Goal: Task Accomplishment & Management: Complete application form

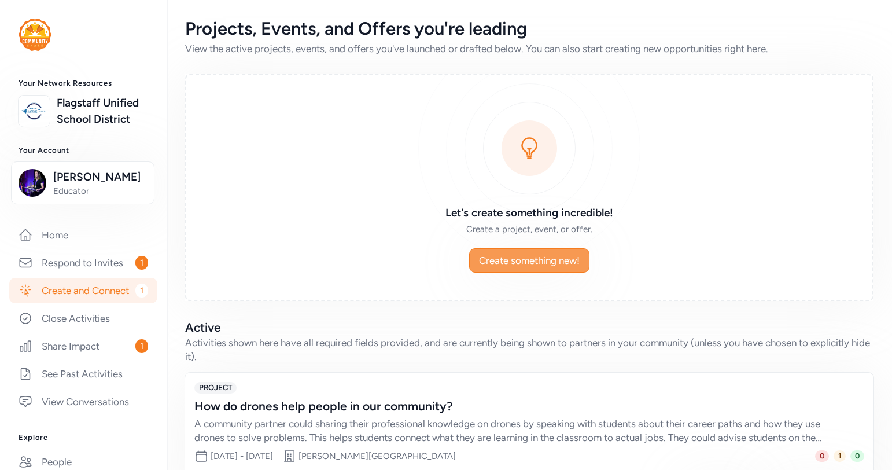
click at [510, 254] on span "Create something new!" at bounding box center [529, 261] width 101 height 14
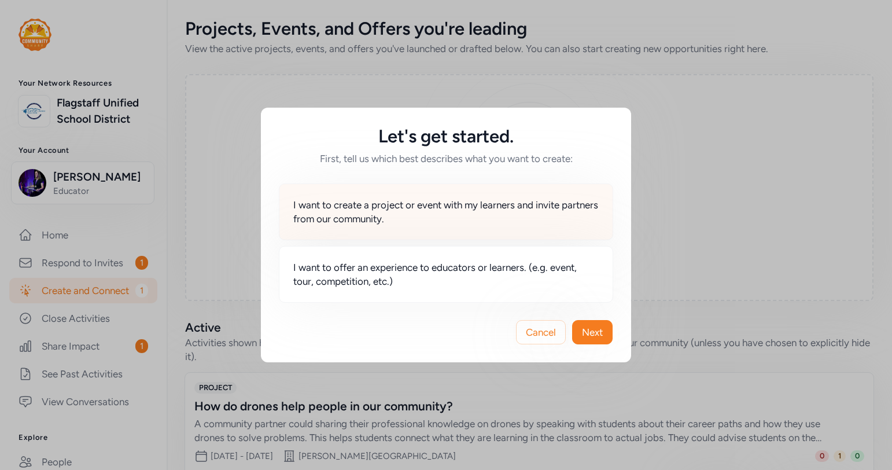
click at [446, 212] on span "I want to create a project or event with my learners and invite partners from o…" at bounding box center [446, 212] width 306 height 28
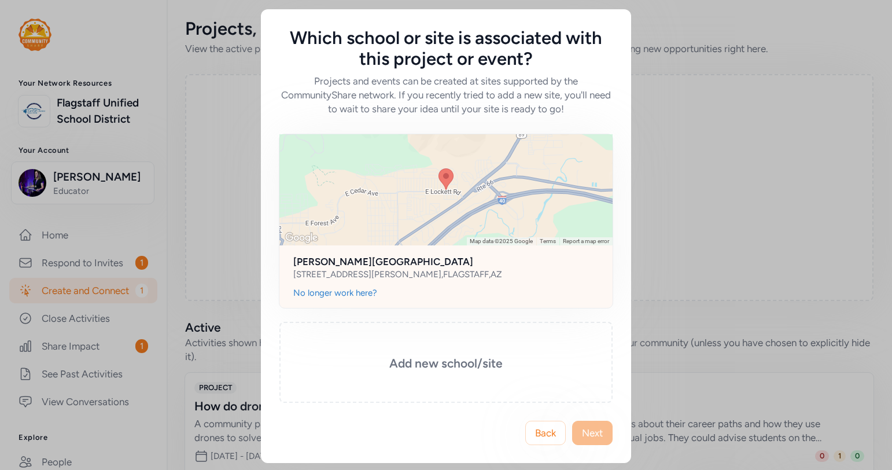
click at [493, 286] on div "[PERSON_NAME][GEOGRAPHIC_DATA] [STREET_ADDRESS][PERSON_NAME]" at bounding box center [446, 266] width 333 height 42
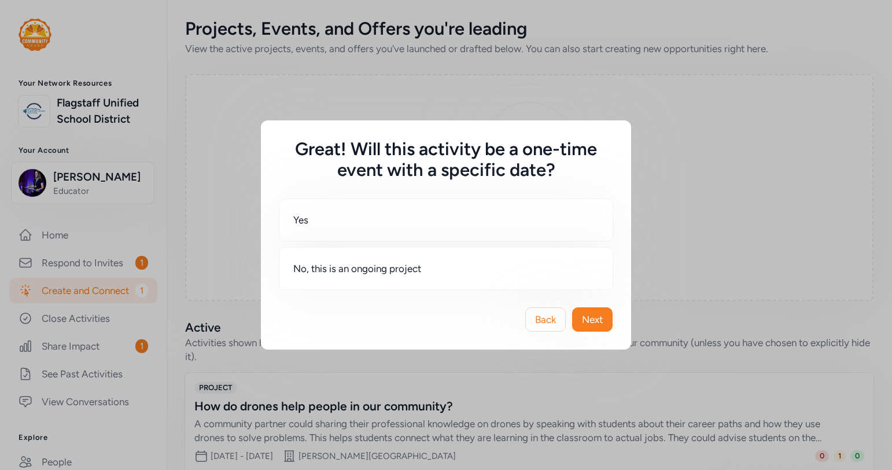
click at [526, 242] on div "Yes No, this is an ongoing project" at bounding box center [446, 244] width 333 height 90
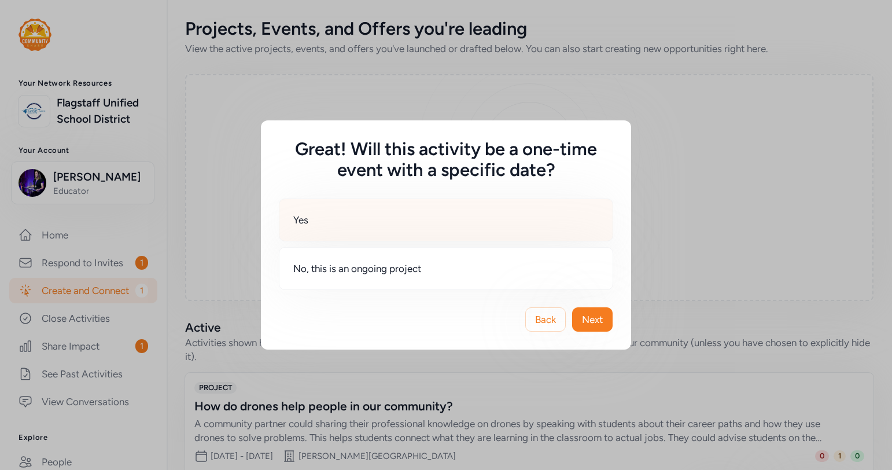
click at [449, 231] on div "Yes" at bounding box center [446, 220] width 335 height 43
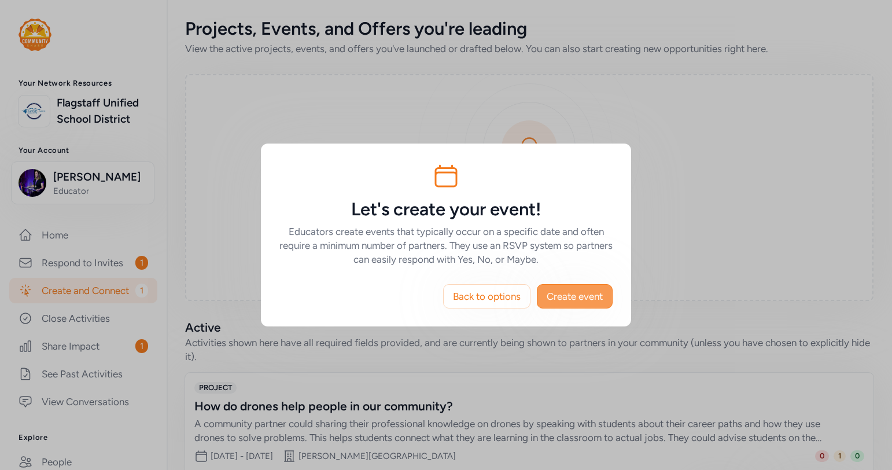
click at [567, 294] on span "Create event" at bounding box center [575, 296] width 56 height 14
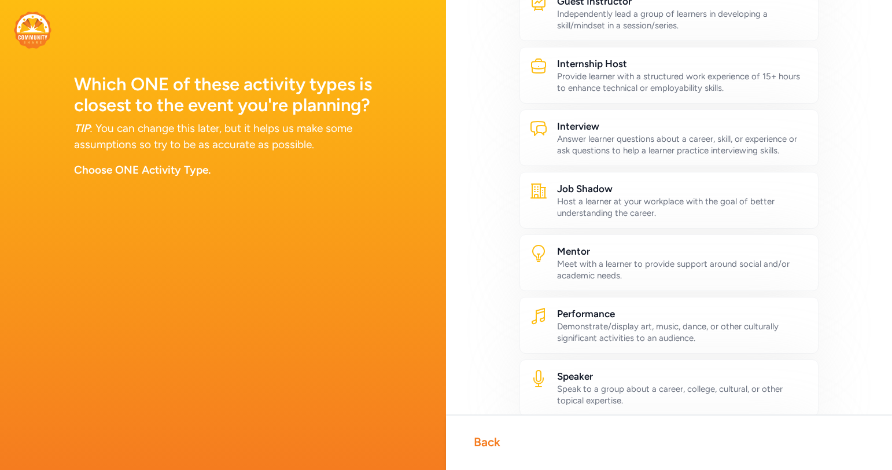
scroll to position [461, 0]
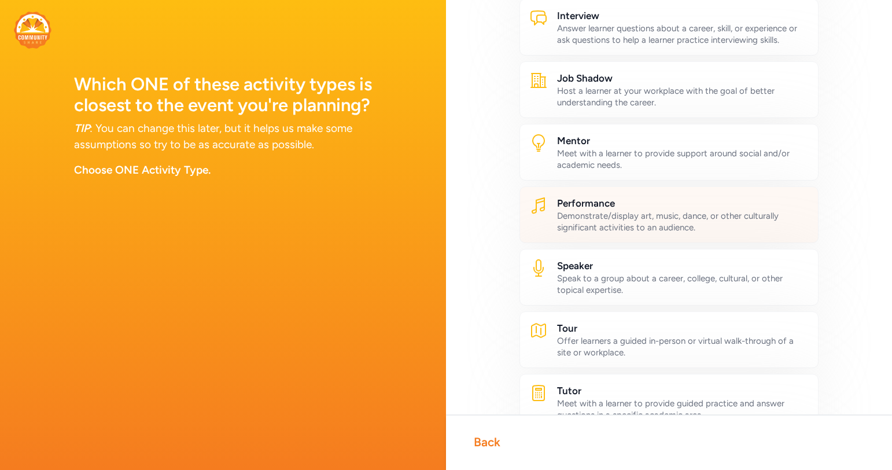
click at [593, 208] on h2 "Performance" at bounding box center [683, 203] width 252 height 14
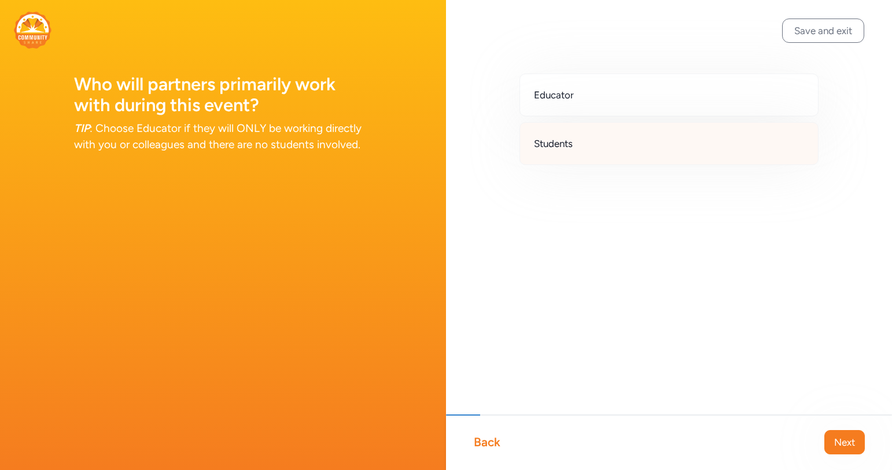
click at [596, 144] on div "Students" at bounding box center [669, 143] width 299 height 43
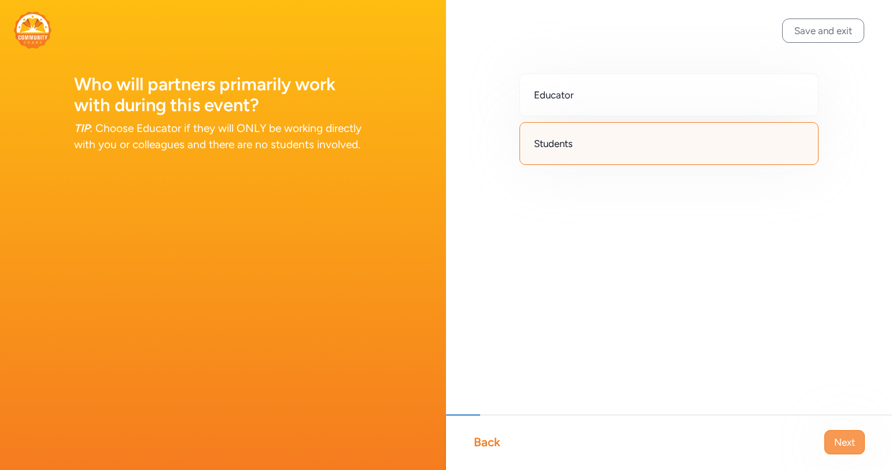
click at [843, 449] on span "Next" at bounding box center [845, 442] width 21 height 14
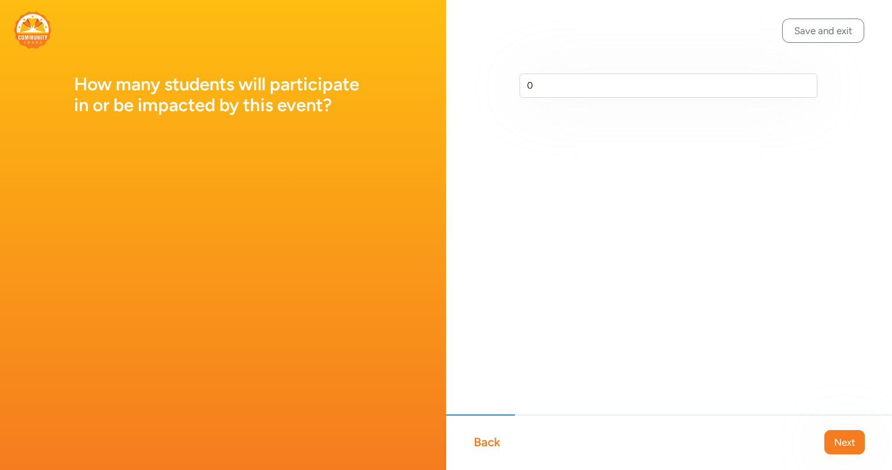
drag, startPoint x: 556, startPoint y: 98, endPoint x: 541, endPoint y: 98, distance: 15.6
click at [541, 98] on div "0" at bounding box center [669, 104] width 446 height 208
drag, startPoint x: 542, startPoint y: 89, endPoint x: 511, endPoint y: 84, distance: 31.6
click at [511, 84] on div "0" at bounding box center [669, 104] width 446 height 208
type input "u"
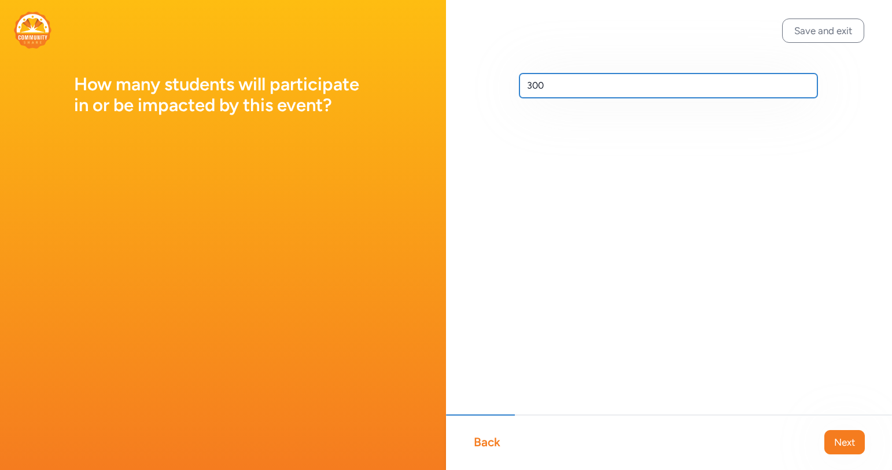
type input "300"
click at [822, 460] on div "Back Next" at bounding box center [669, 442] width 446 height 56
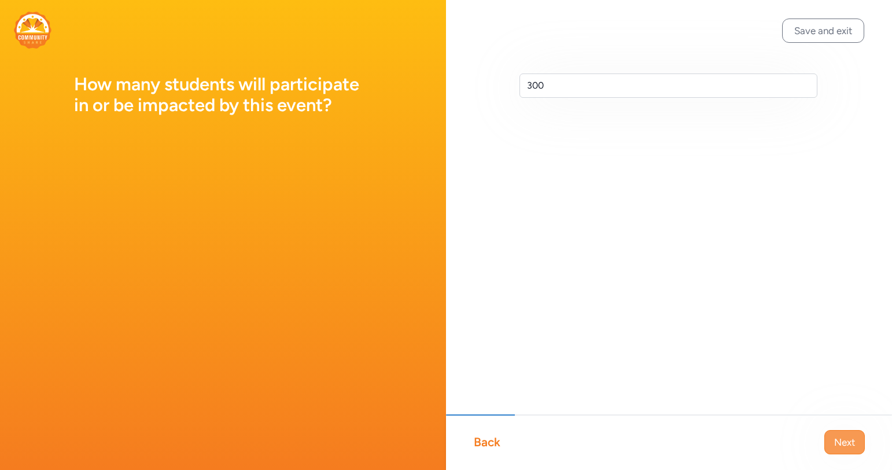
click at [843, 442] on span "Next" at bounding box center [845, 442] width 21 height 14
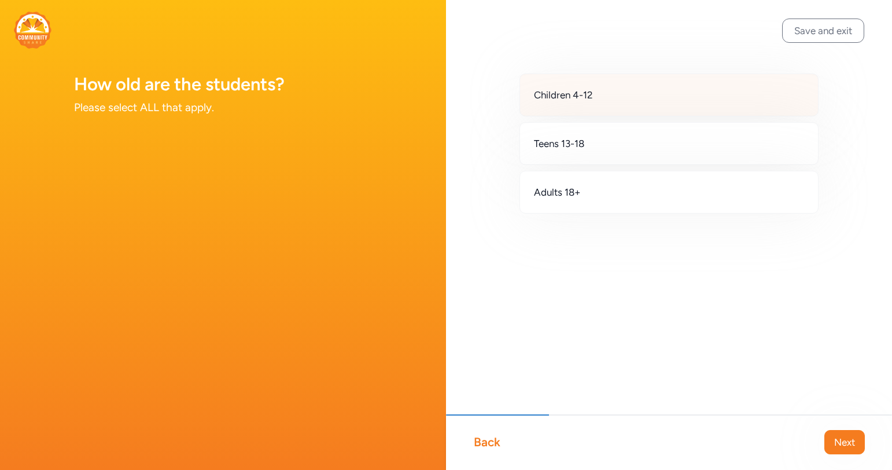
click at [633, 103] on div "Children 4-12" at bounding box center [669, 95] width 299 height 43
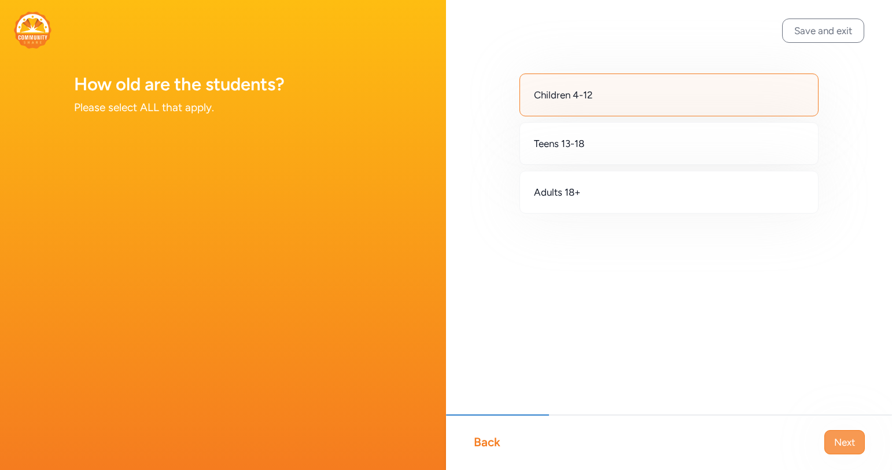
click at [844, 445] on span "Next" at bounding box center [845, 442] width 21 height 14
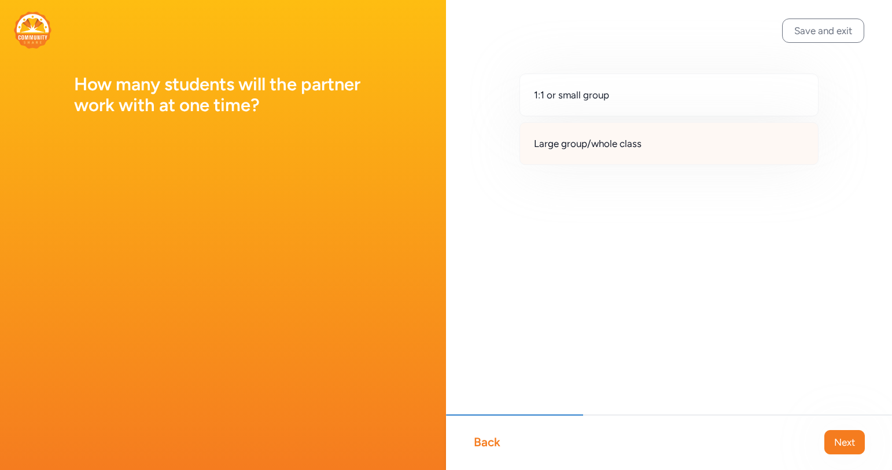
click at [601, 152] on div "Large group/whole class" at bounding box center [669, 143] width 299 height 43
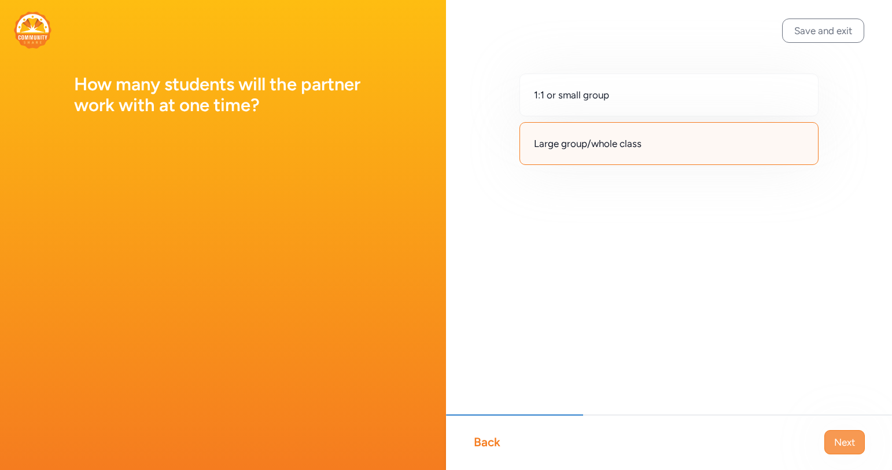
click at [839, 441] on span "Next" at bounding box center [845, 442] width 21 height 14
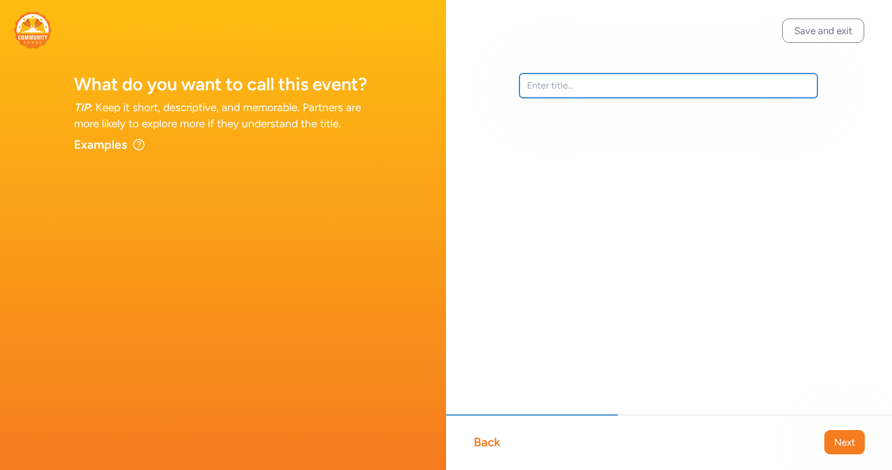
click at [547, 87] on input "text" at bounding box center [669, 86] width 298 height 24
paste input "Indigenous Peoples Week"
drag, startPoint x: 652, startPoint y: 86, endPoint x: 440, endPoint y: 64, distance: 213.0
click at [440, 64] on div "What do you want to call this event? TIP : Keep it short, descriptive, and memo…" at bounding box center [446, 235] width 892 height 470
click at [580, 85] on input "Family Heritigate Night" at bounding box center [669, 86] width 298 height 24
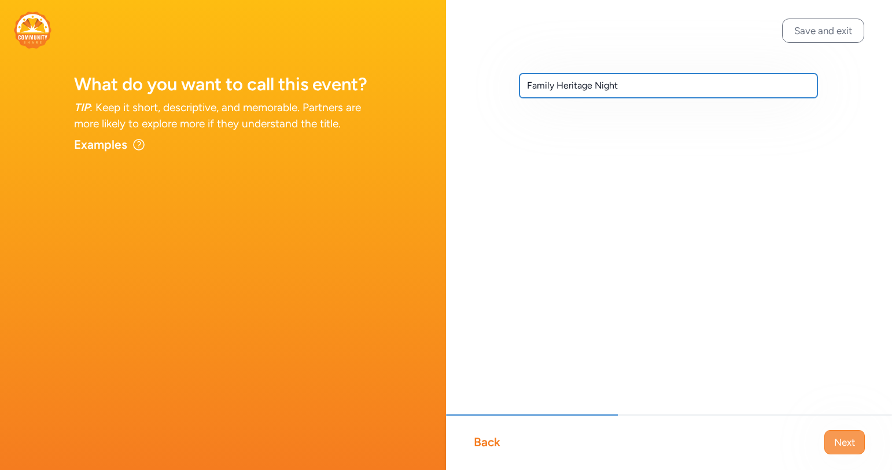
type input "Family Heritage Night"
click at [831, 443] on button "Next" at bounding box center [845, 442] width 41 height 24
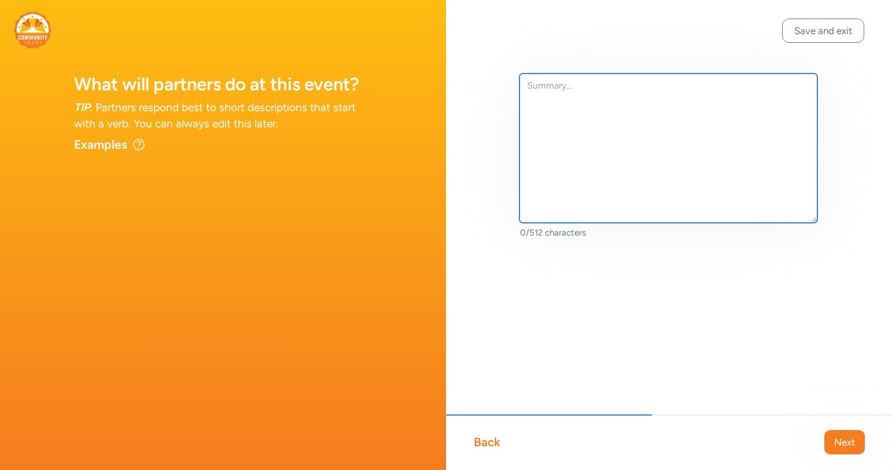
click at [560, 142] on textarea at bounding box center [669, 148] width 298 height 149
click at [634, 91] on textarea "We are looking for preformers or presentors to share" at bounding box center [669, 148] width 298 height 149
click at [632, 88] on textarea "We are looking for preformers or presentors to share" at bounding box center [669, 148] width 298 height 149
click at [748, 91] on textarea "We are looking for performers or presenters to share" at bounding box center [669, 148] width 298 height 149
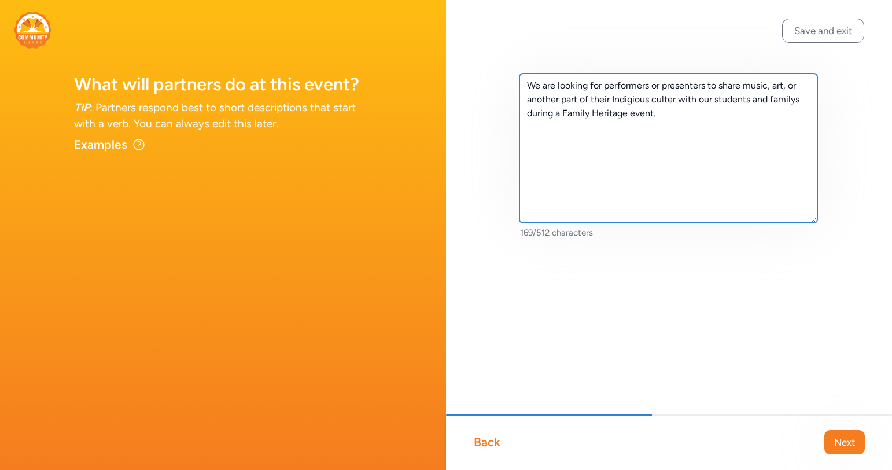
click at [798, 101] on textarea "We are looking for performers or presenters to share music, art, or another par…" at bounding box center [669, 148] width 298 height 149
click at [633, 102] on textarea "We are looking for performers or presenters to share music, art, or another par…" at bounding box center [669, 148] width 298 height 149
click at [669, 94] on textarea "We are looking for performers or presenters to share music, art, or another par…" at bounding box center [669, 148] width 298 height 149
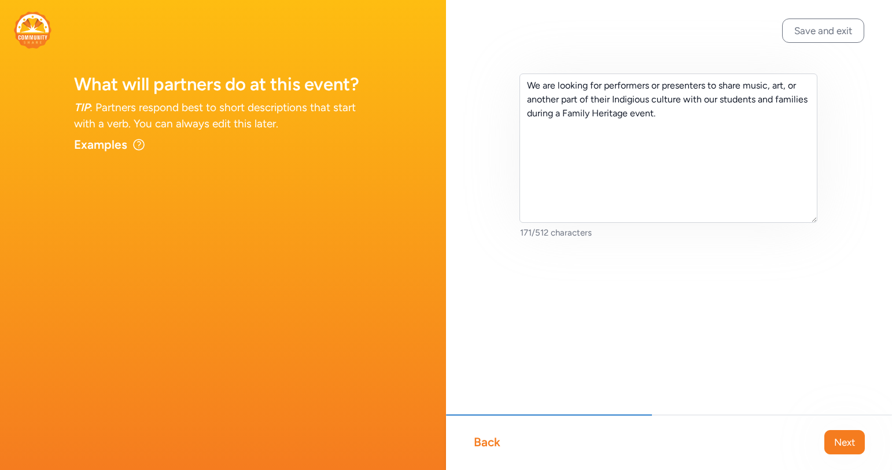
drag, startPoint x: 664, startPoint y: 100, endPoint x: 659, endPoint y: 1, distance: 99.1
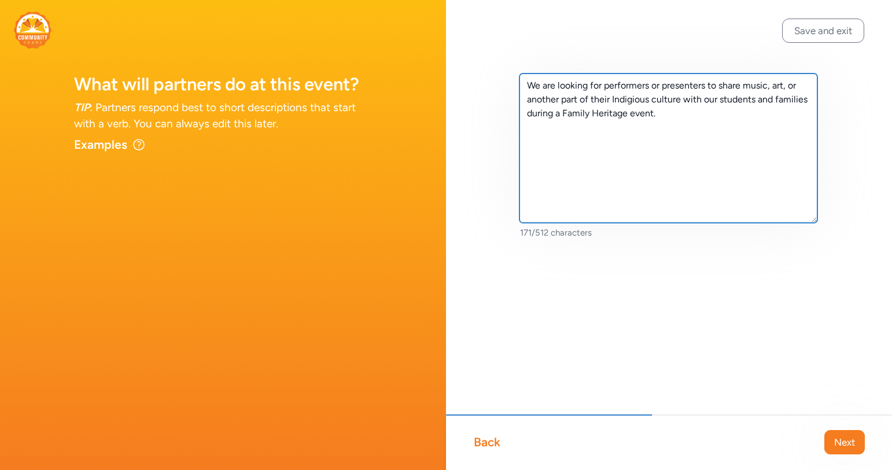
click at [631, 96] on textarea "We are looking for performers or presenters to share music, art, or another par…" at bounding box center [669, 148] width 298 height 149
paste textarea "en"
click at [697, 106] on textarea "We are looking for performers or presenters to share music, art, or another par…" at bounding box center [669, 148] width 298 height 149
click at [696, 138] on textarea "We are looking for performers or presenters to share music, art, or another par…" at bounding box center [669, 148] width 298 height 149
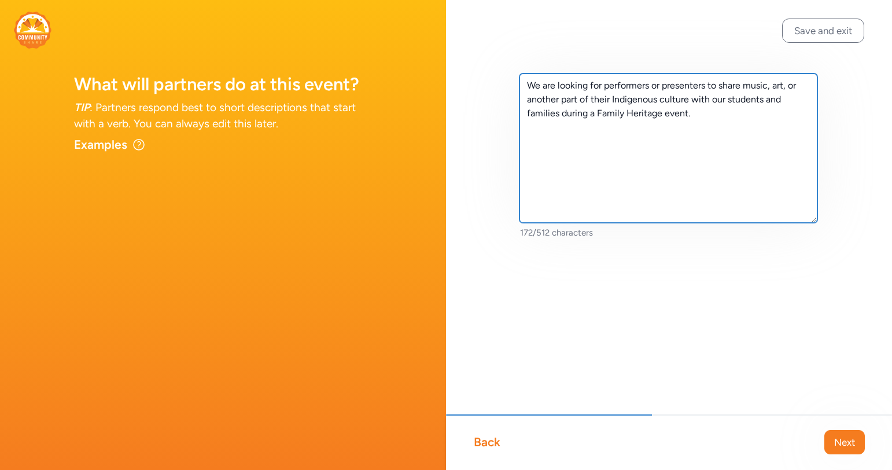
click at [557, 112] on textarea "We are looking for performers or presenters to share music, art, or another par…" at bounding box center [669, 148] width 298 height 149
drag, startPoint x: 688, startPoint y: 116, endPoint x: 667, endPoint y: 116, distance: 20.8
click at [667, 116] on textarea "We are looking for performers or presenters to share music, art, or another par…" at bounding box center [669, 148] width 298 height 149
click at [742, 126] on textarea "We are looking for performers or presenters to share music, art, or another par…" at bounding box center [669, 148] width 298 height 149
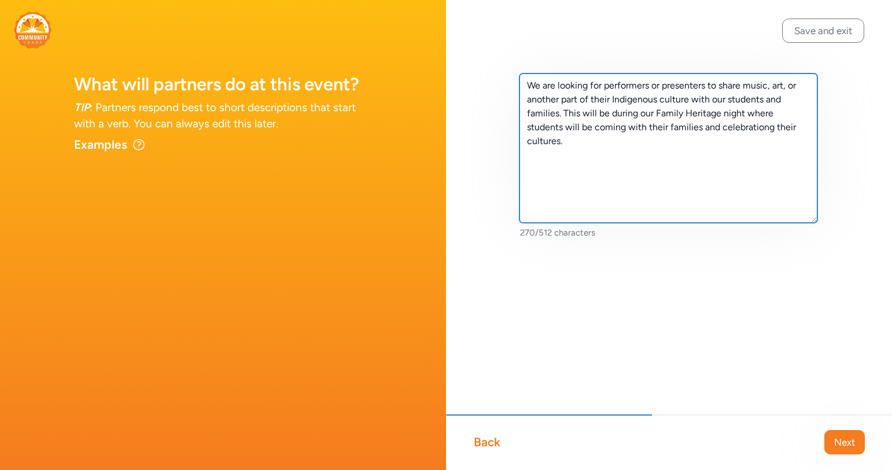
click at [761, 129] on textarea "We are looking for performers or presenters to share music, art, or another par…" at bounding box center [669, 148] width 298 height 149
type textarea "We are looking for performers or presenters to share music, art, or another par…"
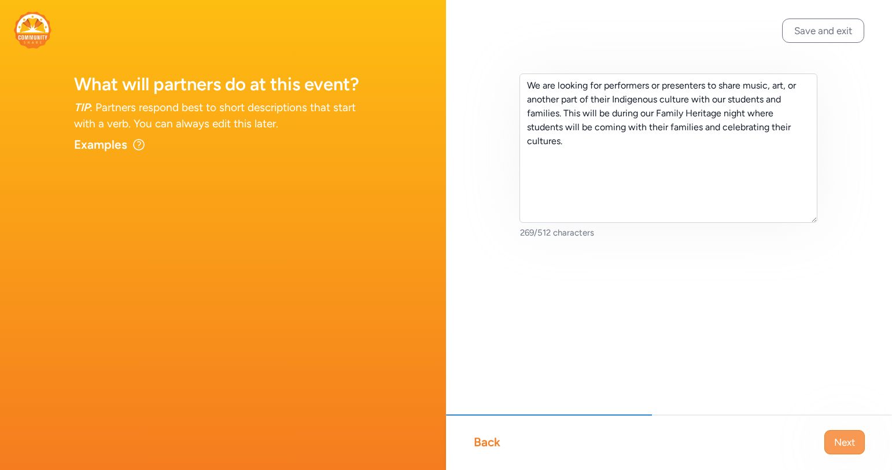
click at [837, 435] on span "Next" at bounding box center [845, 442] width 21 height 14
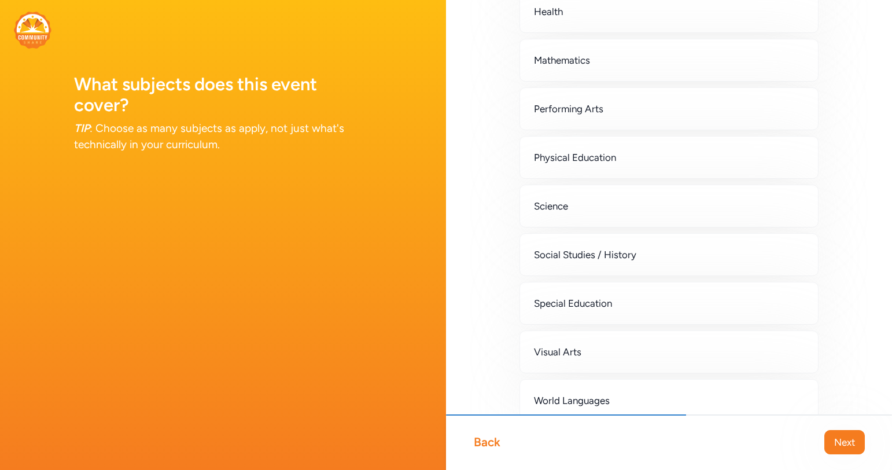
scroll to position [340, 0]
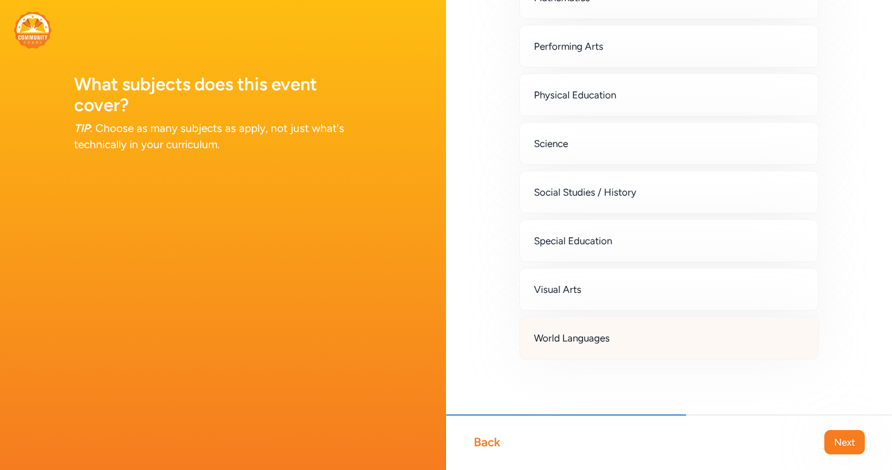
click at [606, 335] on span "World Languages" at bounding box center [572, 338] width 76 height 14
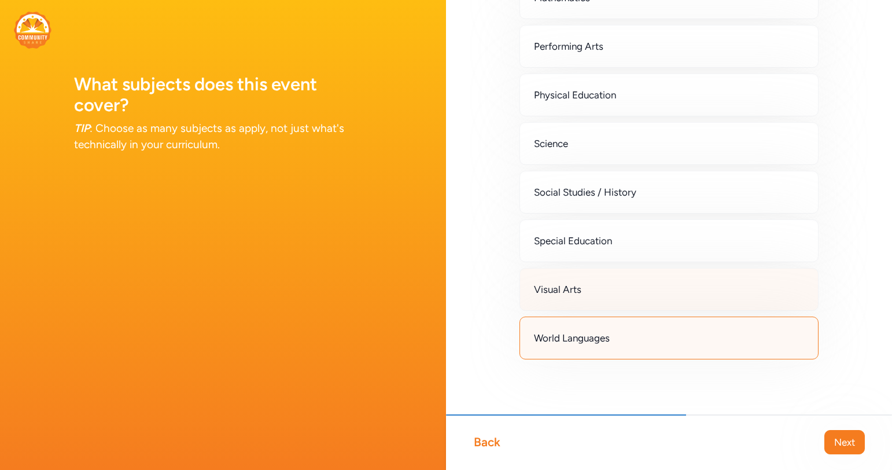
click at [587, 297] on div "Visual Arts" at bounding box center [669, 289] width 299 height 43
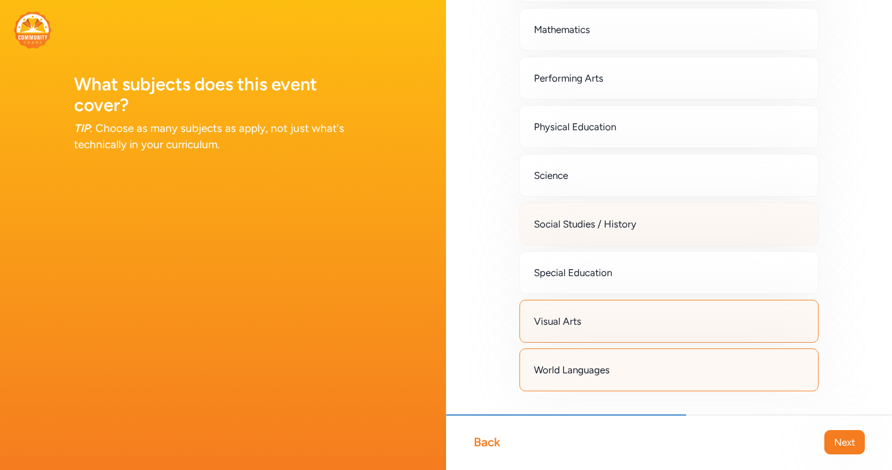
click at [589, 212] on div "Social Studies / History" at bounding box center [669, 224] width 299 height 43
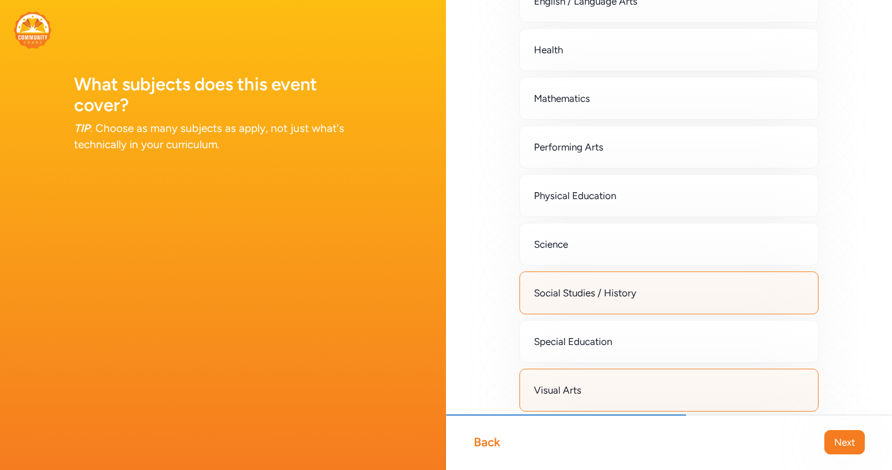
scroll to position [234, 0]
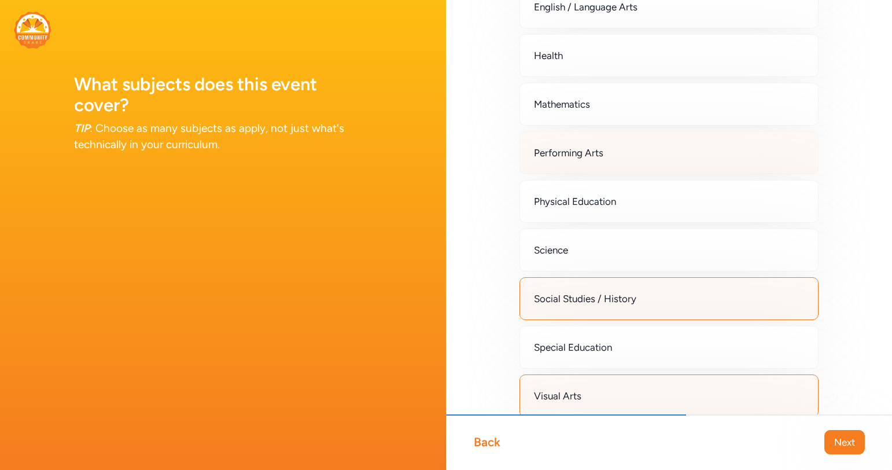
click at [586, 146] on span "Performing Arts" at bounding box center [568, 153] width 69 height 14
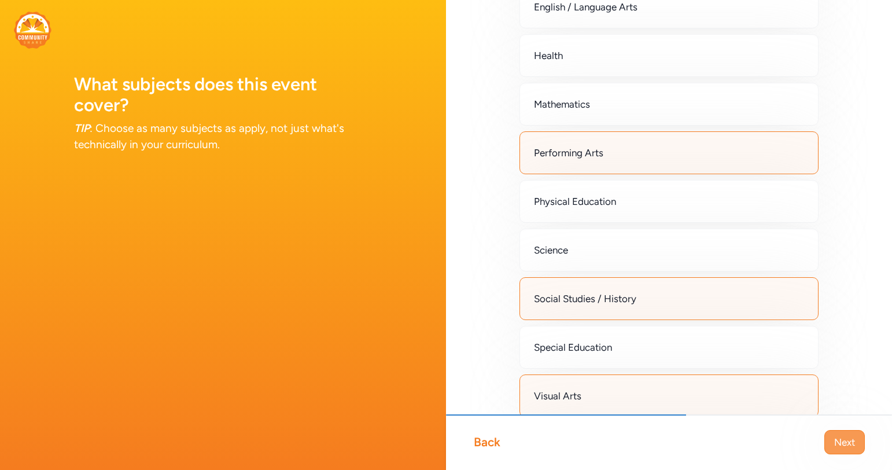
click at [856, 442] on button "Next" at bounding box center [845, 442] width 41 height 24
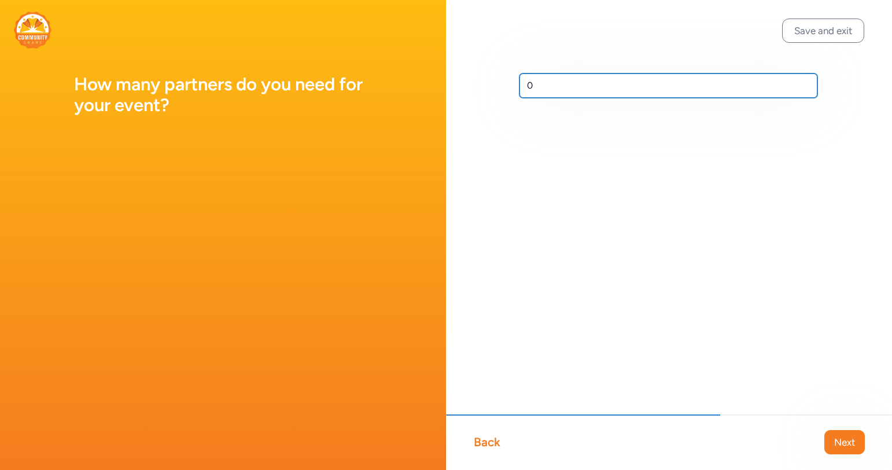
click at [594, 93] on input "0" at bounding box center [669, 86] width 298 height 24
type input "3"
click at [649, 243] on div "Save and exit Back Next 23" at bounding box center [669, 235] width 446 height 470
click at [544, 91] on input "23" at bounding box center [669, 86] width 298 height 24
type input "2"
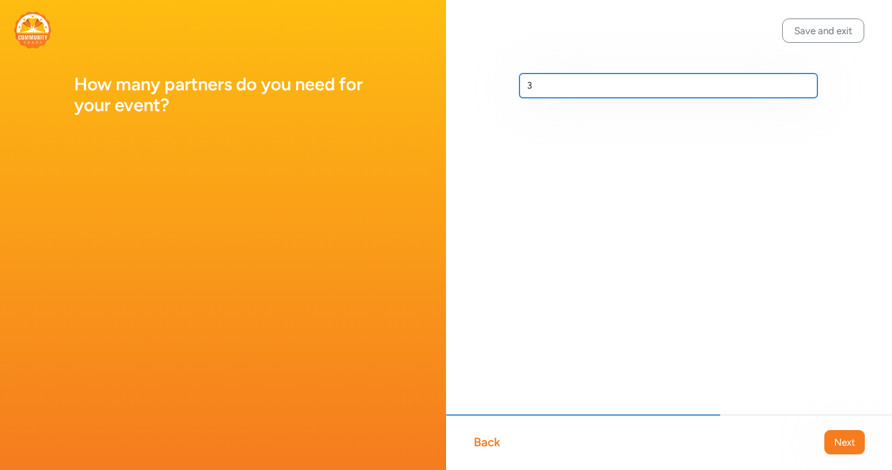
type input "3"
click at [850, 457] on div "Back Next" at bounding box center [669, 442] width 446 height 56
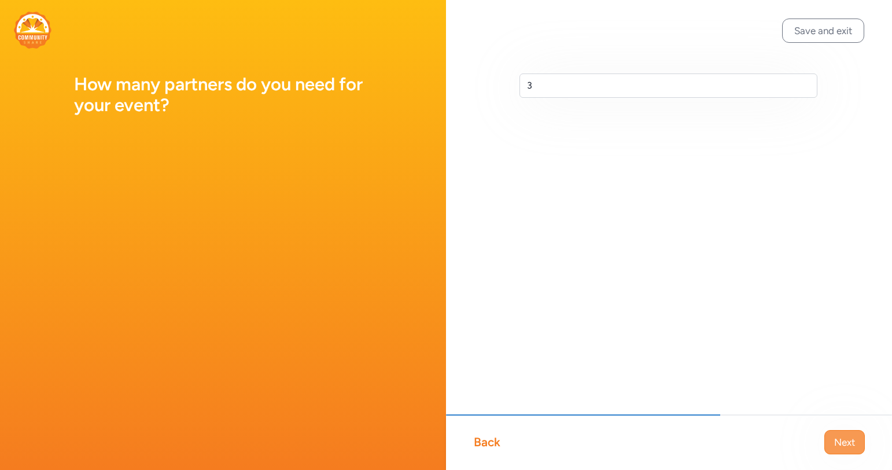
click at [845, 450] on button "Next" at bounding box center [845, 442] width 41 height 24
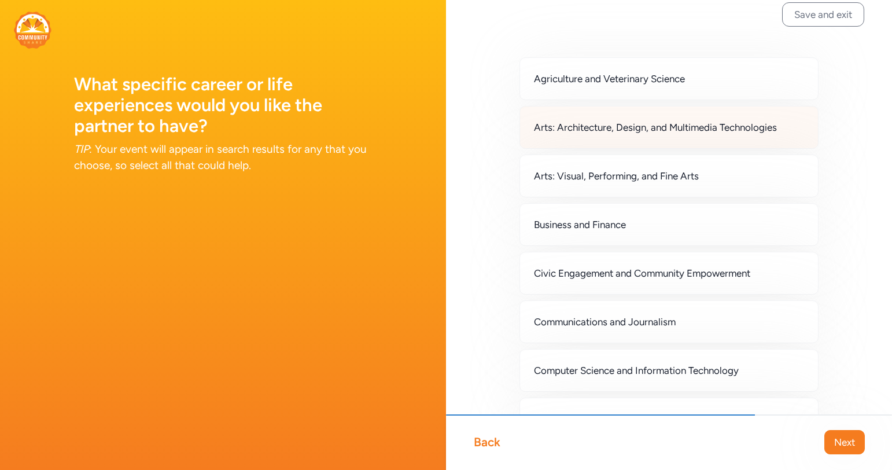
scroll to position [17, 0]
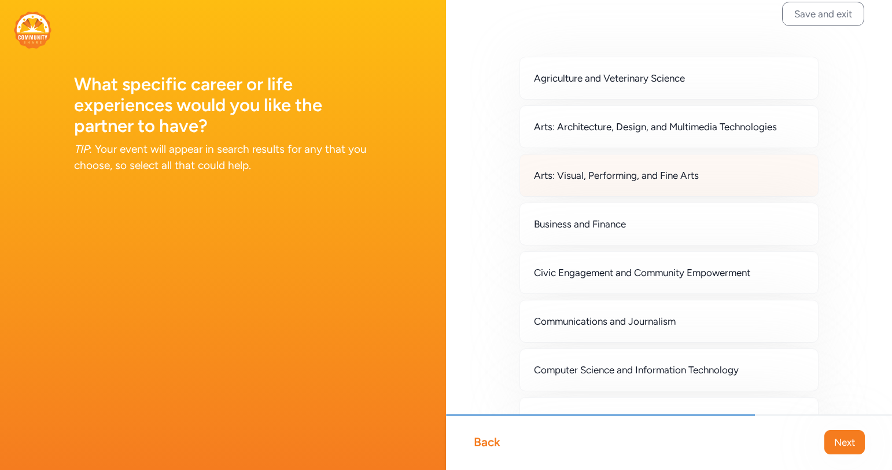
click at [581, 183] on div "Arts: Visual, Performing, and Fine Arts" at bounding box center [669, 175] width 299 height 43
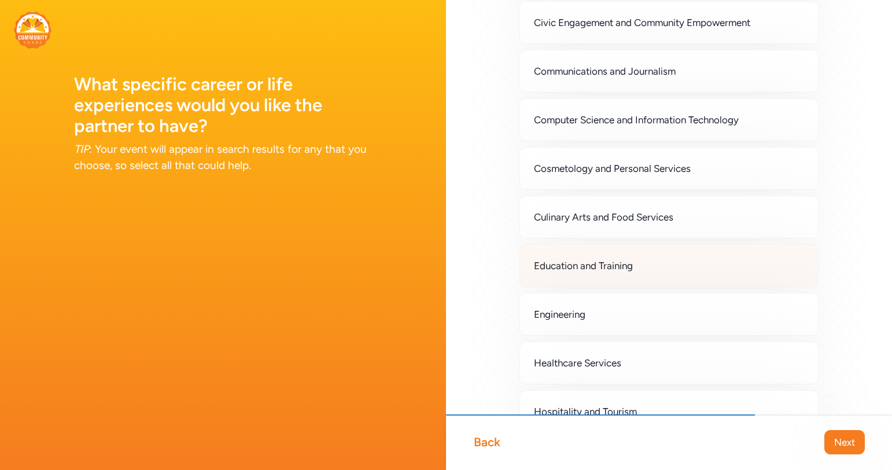
scroll to position [266, 0]
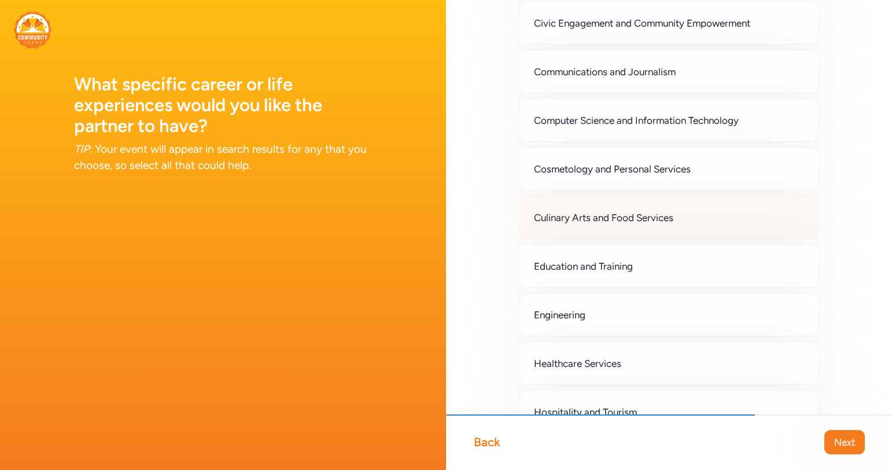
click at [583, 222] on span "Culinary Arts and Food Services" at bounding box center [603, 218] width 139 height 14
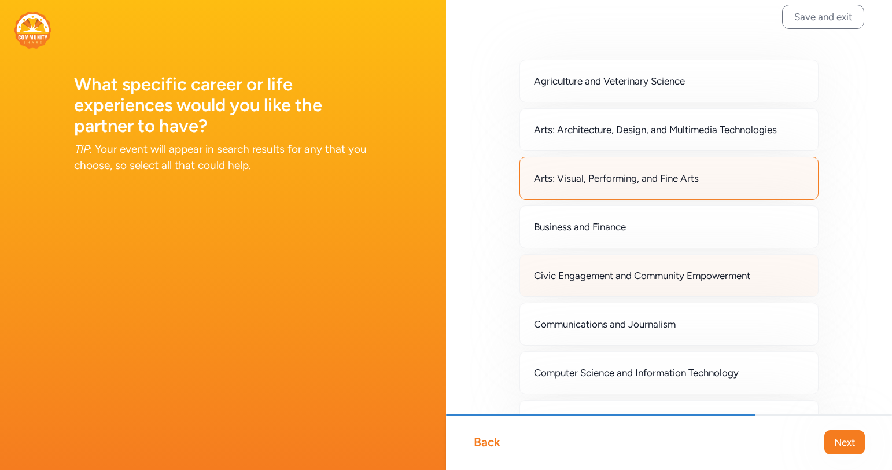
scroll to position [13, 0]
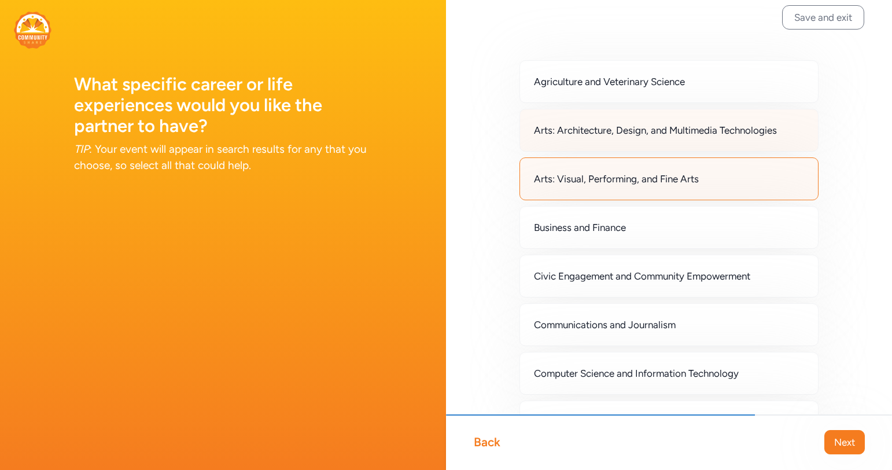
click at [659, 130] on span "Arts: Architecture, Design, and Multimedia Technologies" at bounding box center [655, 130] width 243 height 14
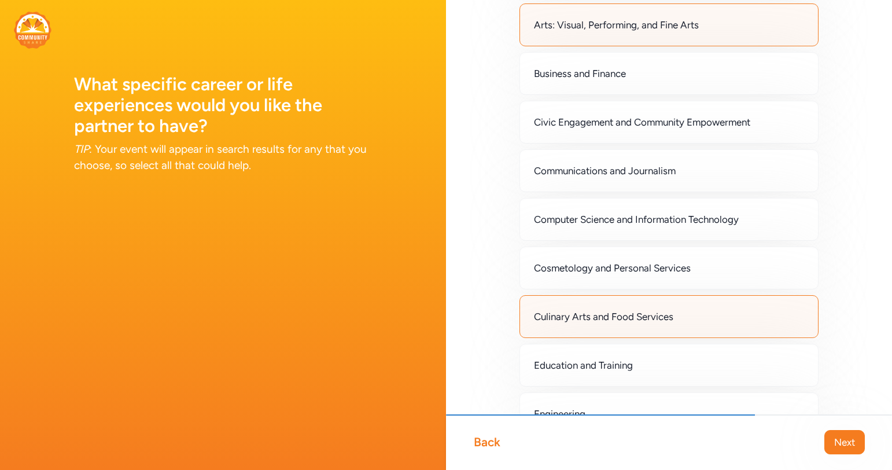
scroll to position [168, 0]
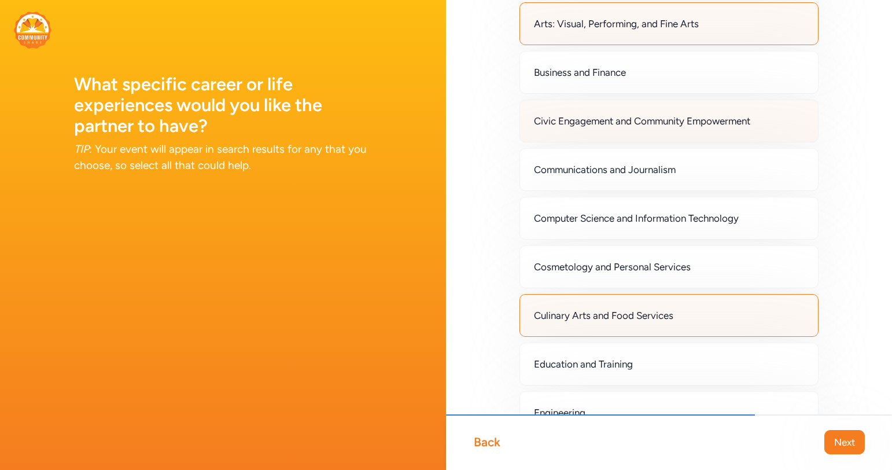
click at [654, 119] on span "Civic Engagement and Community Empowerment" at bounding box center [642, 121] width 216 height 14
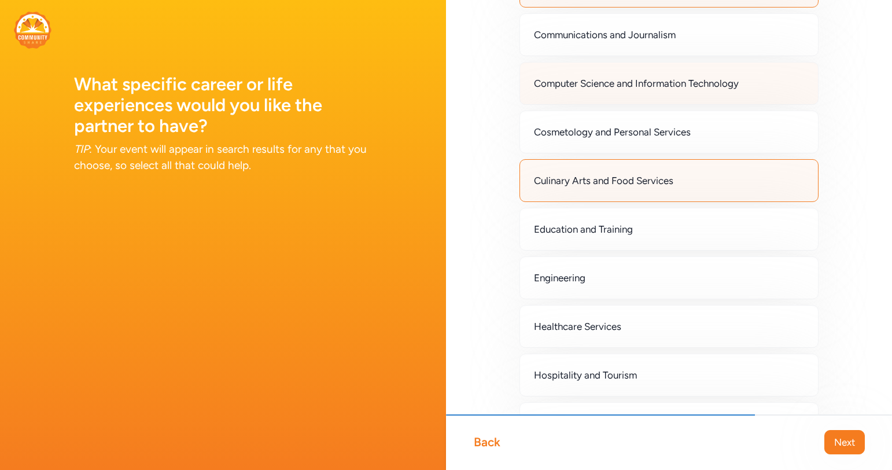
scroll to position [309, 0]
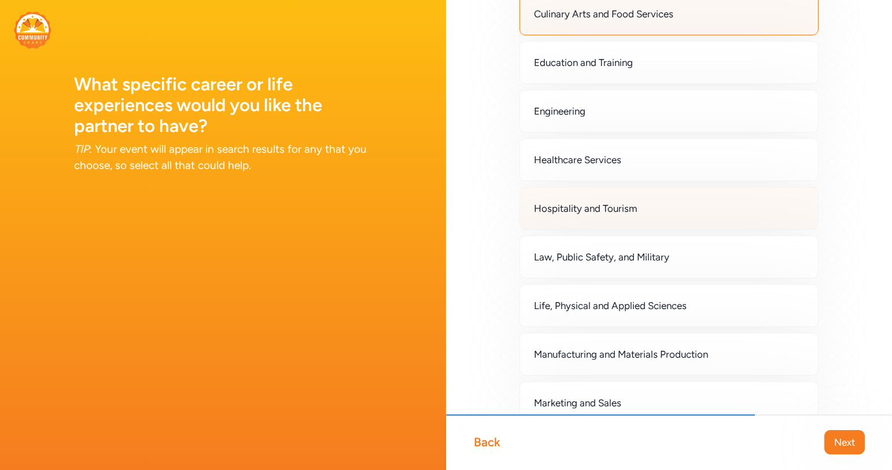
click at [651, 215] on div "Hospitality and Tourism" at bounding box center [669, 208] width 299 height 43
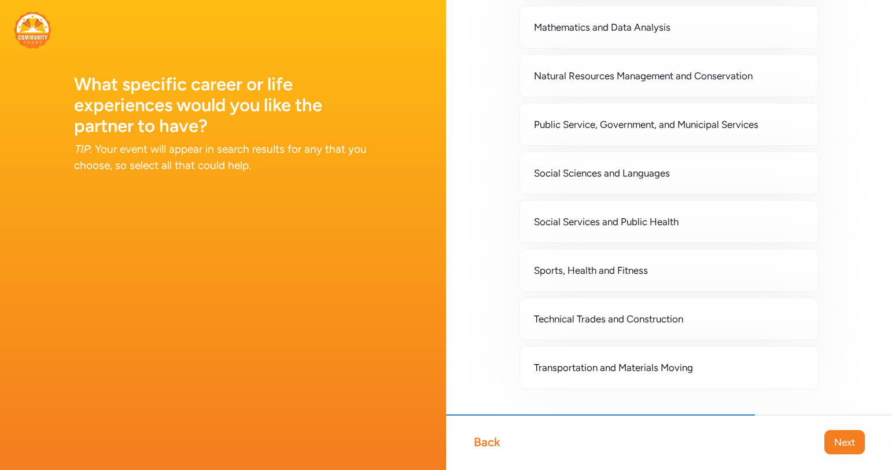
scroll to position [924, 0]
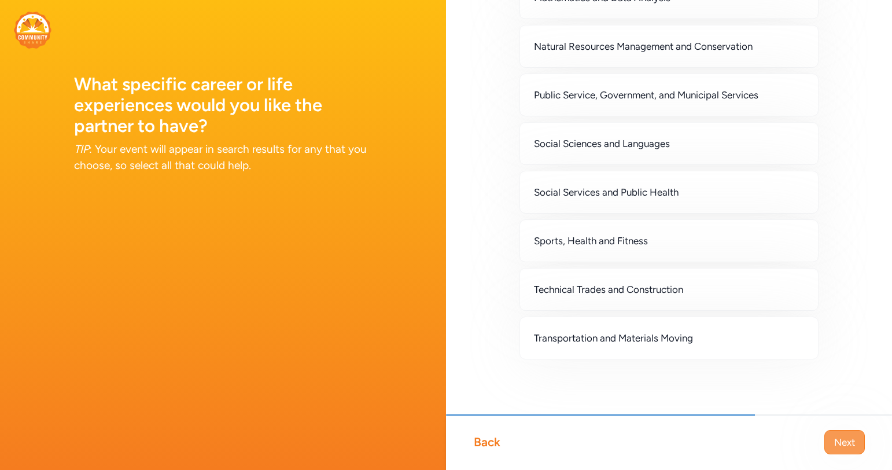
click at [831, 436] on button "Next" at bounding box center [845, 442] width 41 height 24
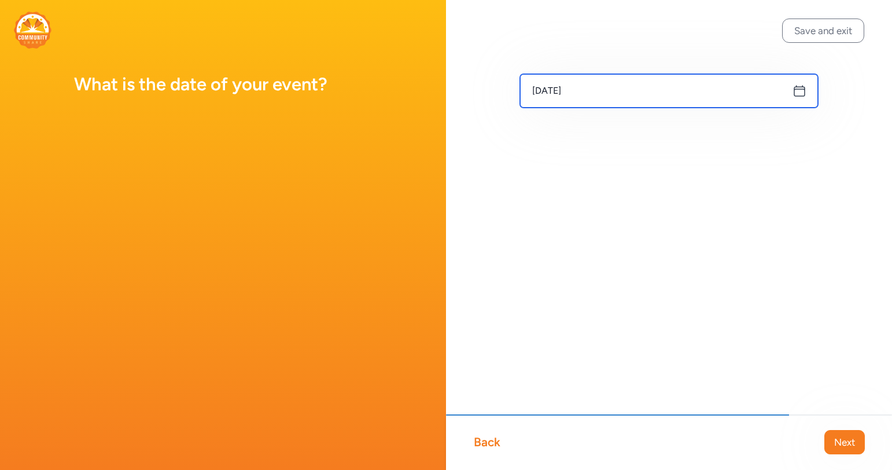
click at [808, 101] on input "[DATE]" at bounding box center [669, 91] width 298 height 34
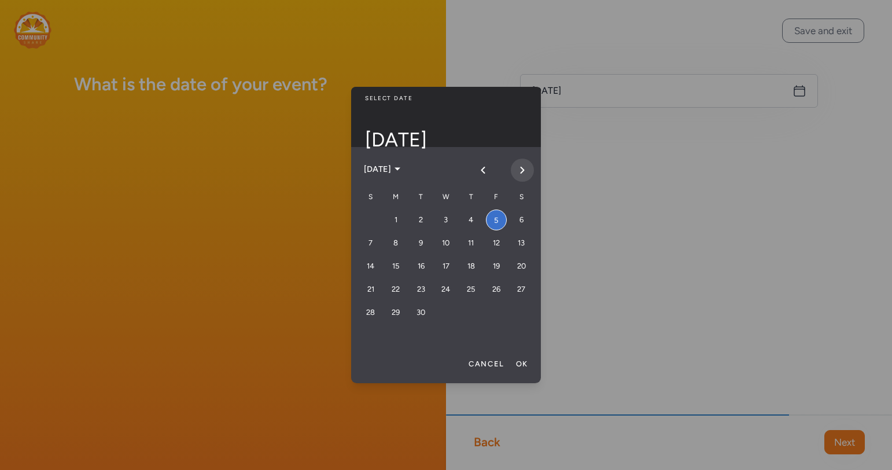
click at [521, 173] on icon "Next month" at bounding box center [522, 170] width 3 height 6
click at [408, 165] on button "[DATE]" at bounding box center [383, 169] width 50 height 32
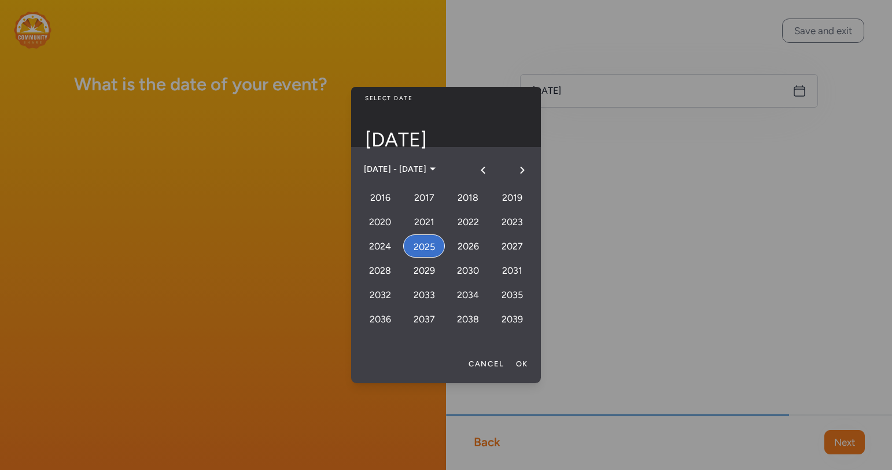
click at [427, 242] on div "2025" at bounding box center [424, 245] width 42 height 23
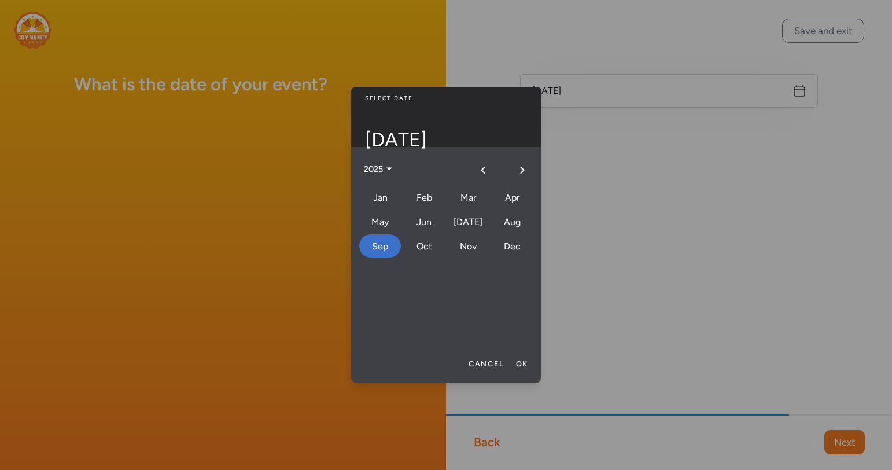
click at [427, 135] on span "[DATE]" at bounding box center [446, 140] width 162 height 14
click at [389, 139] on span "[DATE]" at bounding box center [446, 140] width 162 height 14
click at [465, 241] on div "Nov" at bounding box center [468, 245] width 42 height 23
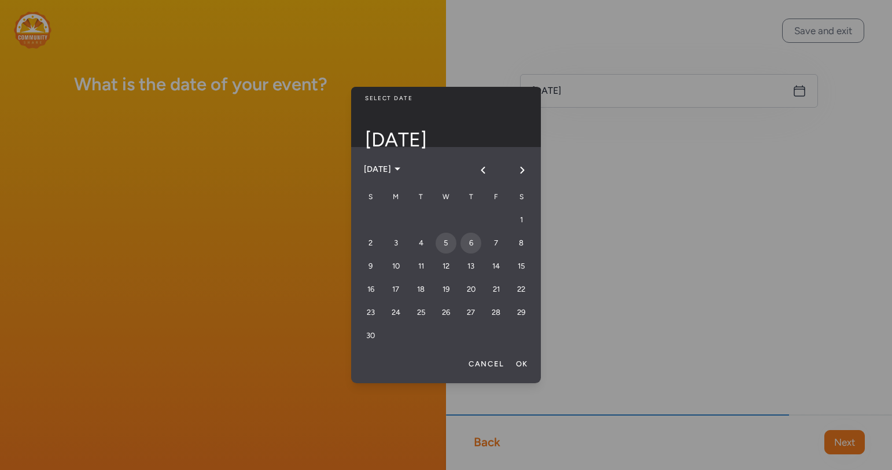
click at [471, 249] on div "6" at bounding box center [471, 243] width 21 height 21
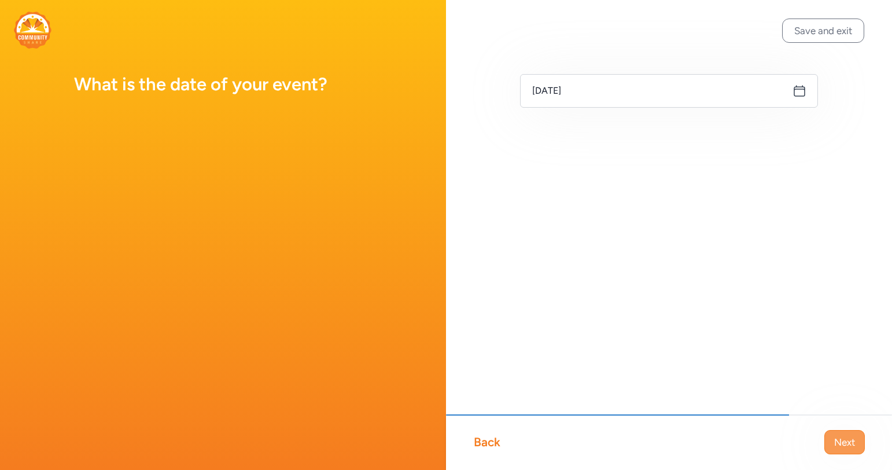
click at [840, 435] on span "Next" at bounding box center [845, 442] width 21 height 14
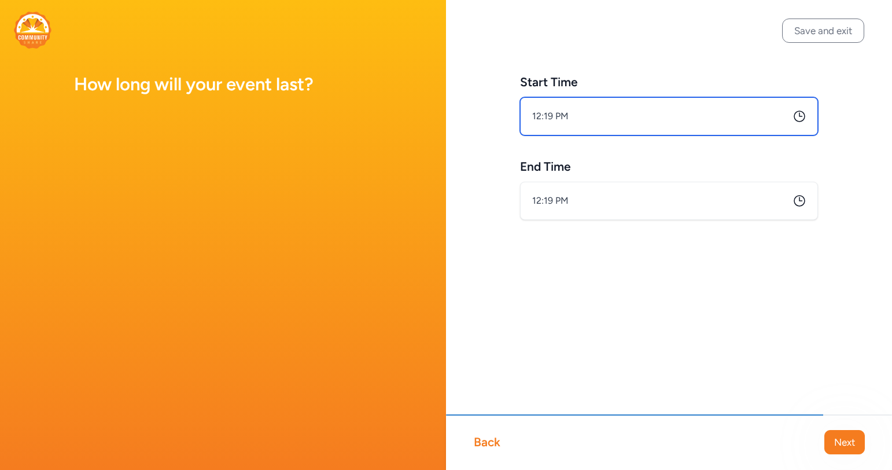
click at [641, 117] on input "12:19 PM" at bounding box center [669, 116] width 298 height 38
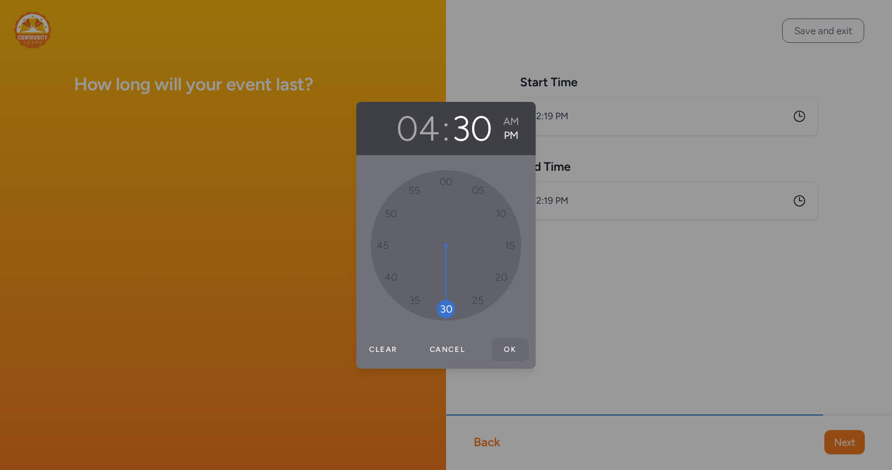
click at [510, 359] on button "Ok" at bounding box center [510, 349] width 37 height 23
type input "4:30 PM"
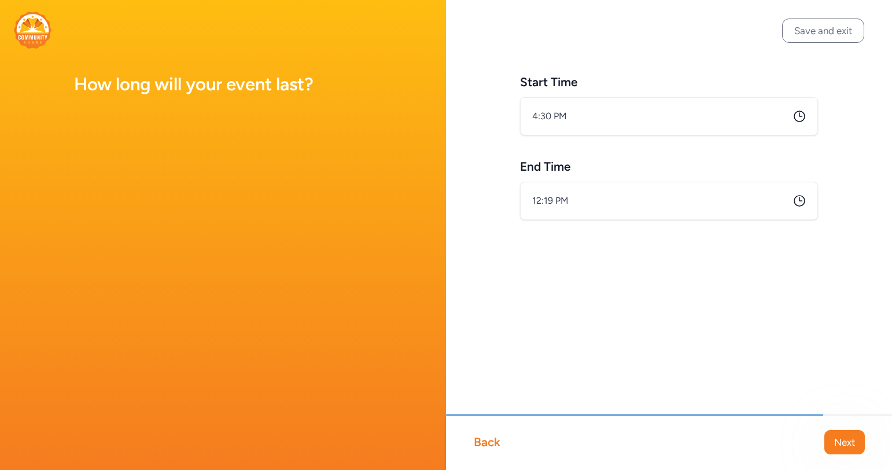
click at [796, 204] on icon at bounding box center [800, 201] width 14 height 14
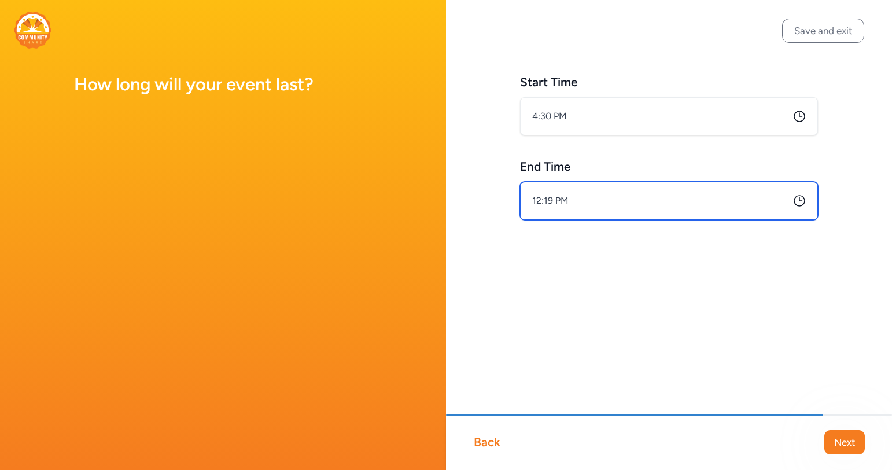
drag, startPoint x: 606, startPoint y: 210, endPoint x: 598, endPoint y: 209, distance: 8.1
click at [598, 209] on input "12:19 PM" at bounding box center [669, 201] width 298 height 38
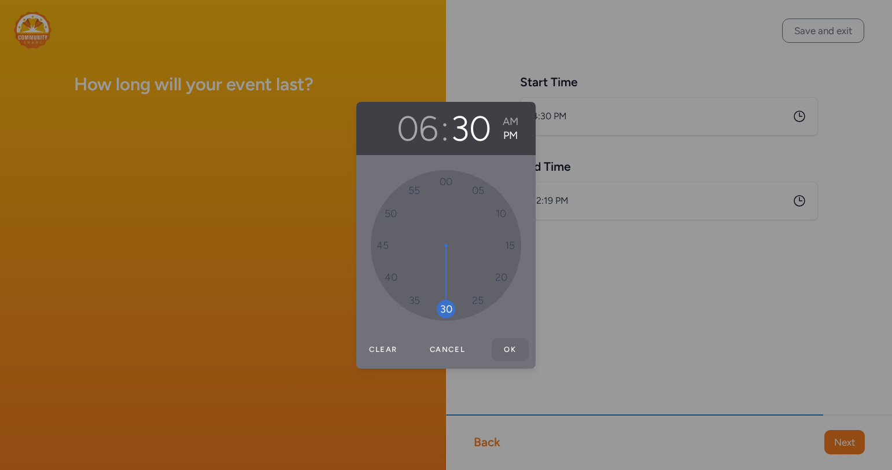
click at [508, 346] on button "Ok" at bounding box center [510, 349] width 37 height 23
type input "6:30 PM"
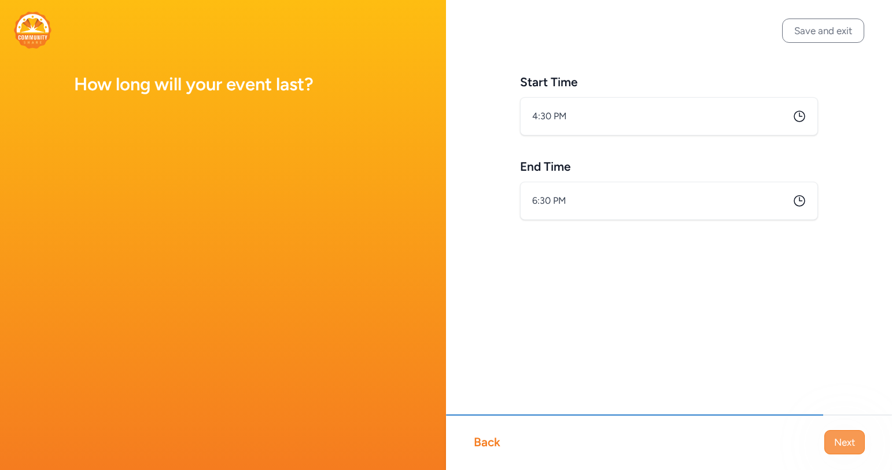
click at [852, 446] on span "Next" at bounding box center [845, 442] width 21 height 14
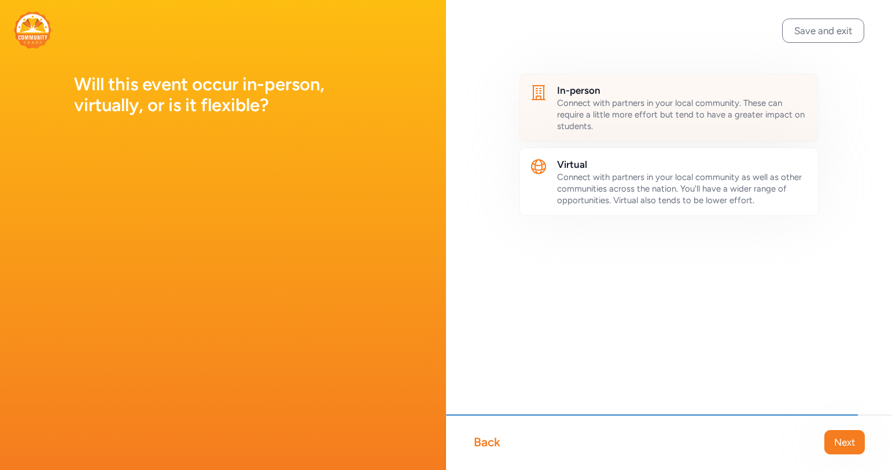
click at [630, 116] on span "Connect with partners in your local community. These can require a little more …" at bounding box center [681, 115] width 248 height 34
click at [835, 444] on span "Next" at bounding box center [845, 442] width 21 height 14
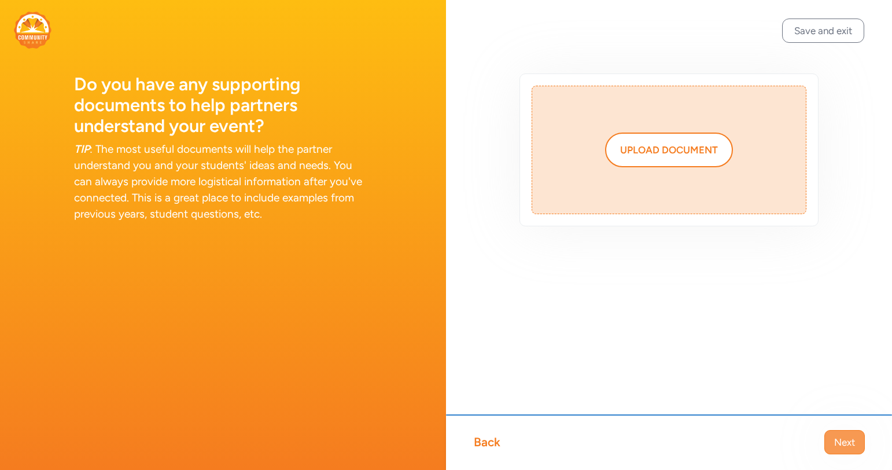
click at [848, 442] on span "Next" at bounding box center [845, 442] width 21 height 14
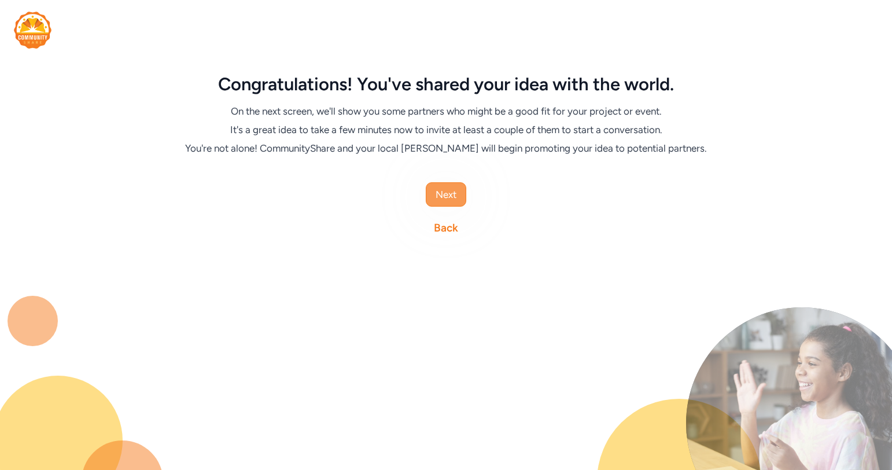
click at [454, 193] on span "Next" at bounding box center [446, 195] width 21 height 14
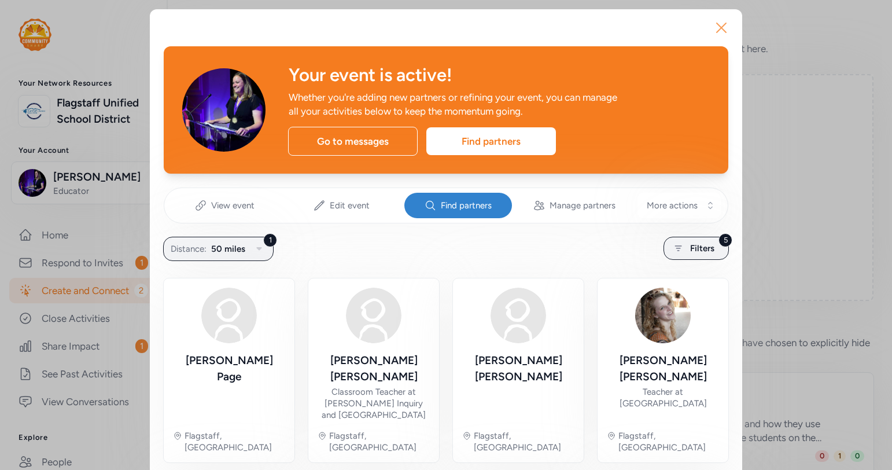
click at [722, 26] on icon "button" at bounding box center [721, 27] width 9 height 9
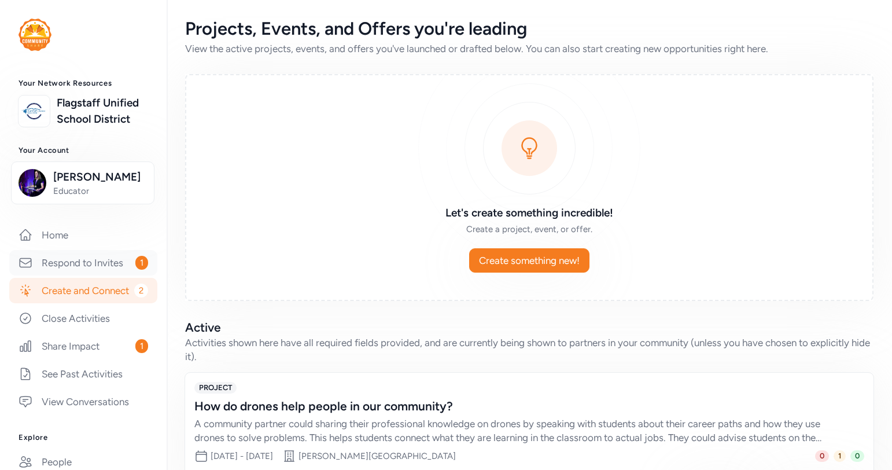
click at [102, 275] on link "Respond to Invites 1" at bounding box center [83, 262] width 148 height 25
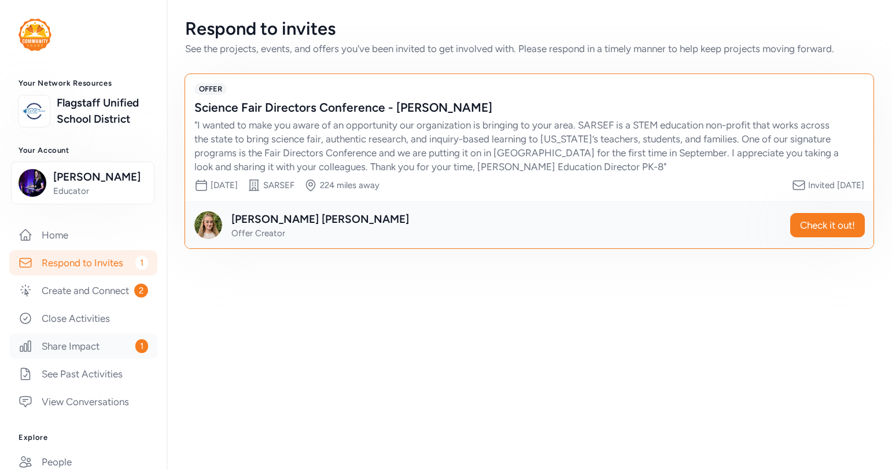
click at [113, 352] on link "Share Impact 1" at bounding box center [83, 345] width 148 height 25
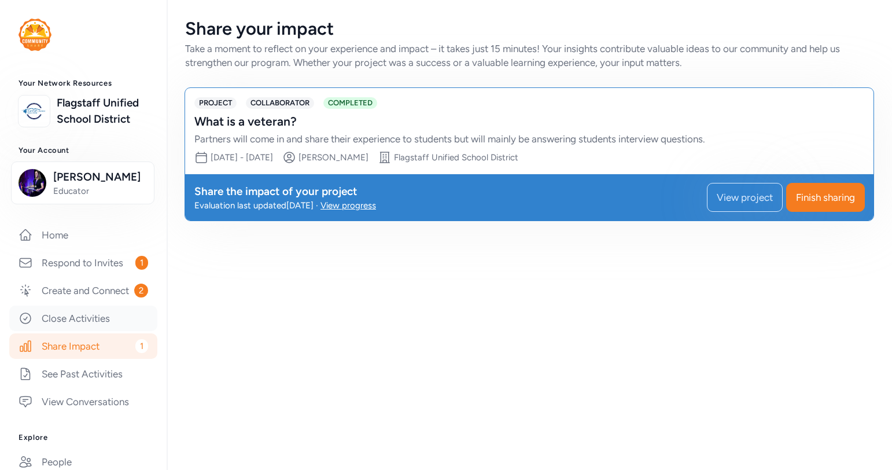
scroll to position [3, 0]
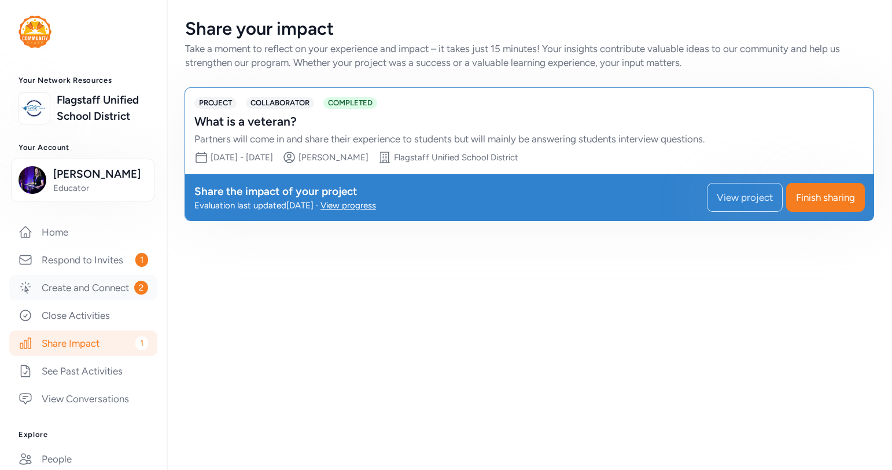
click at [120, 300] on link "Create and Connect 2" at bounding box center [83, 287] width 148 height 25
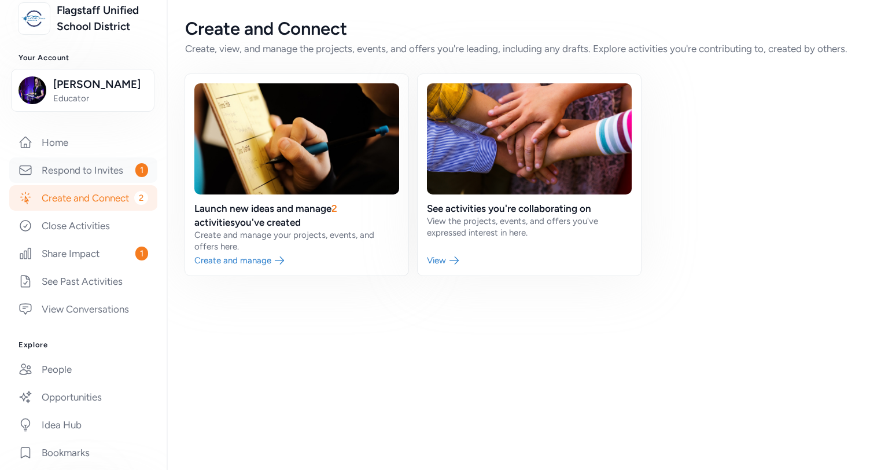
scroll to position [256, 0]
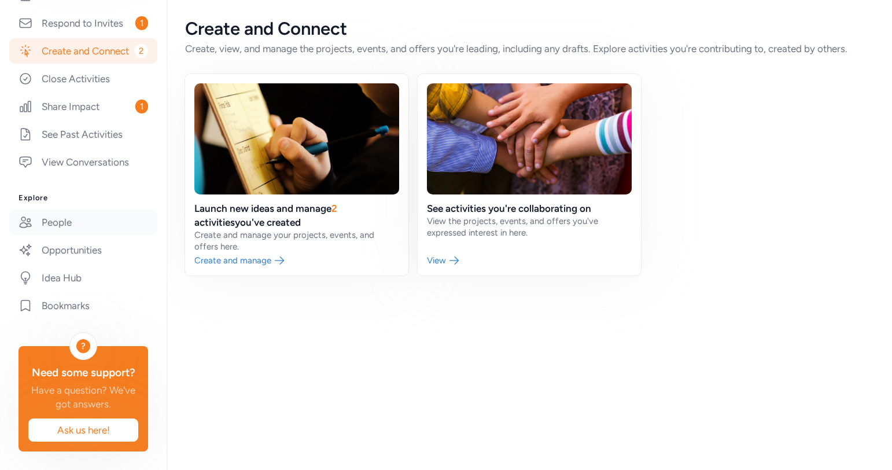
click at [70, 213] on link "People" at bounding box center [83, 222] width 148 height 25
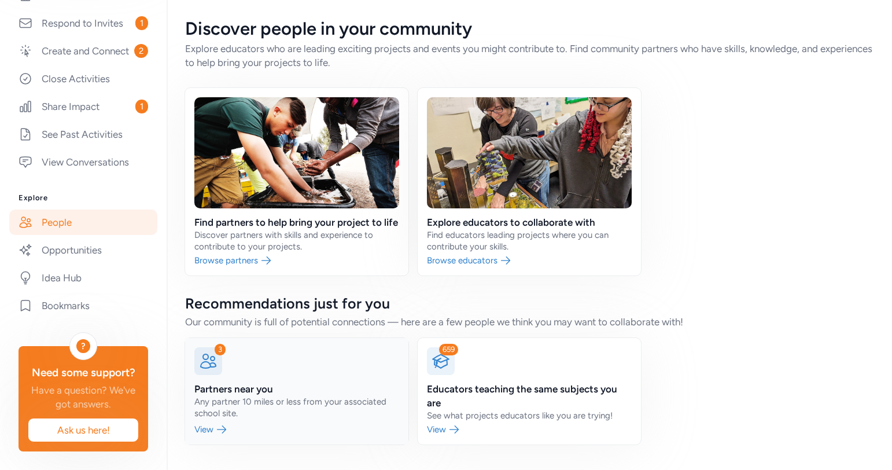
click at [209, 363] on icon at bounding box center [208, 361] width 19 height 19
click at [218, 435] on link at bounding box center [296, 391] width 223 height 106
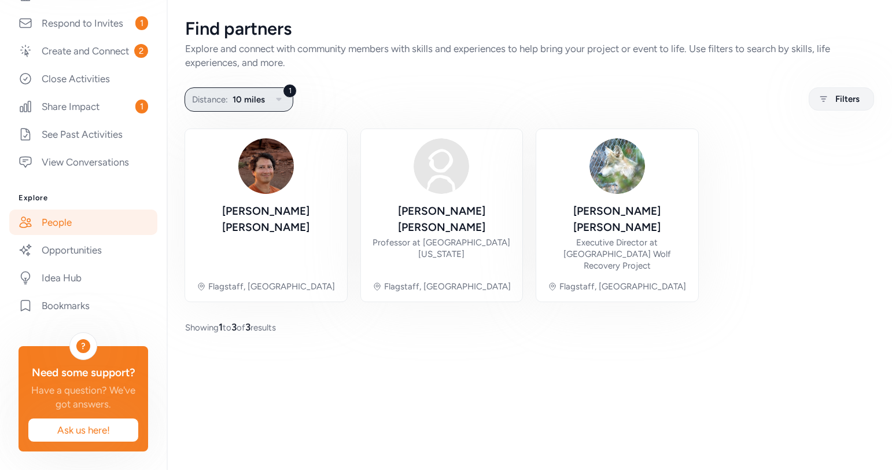
click at [278, 103] on icon "button" at bounding box center [279, 100] width 14 height 14
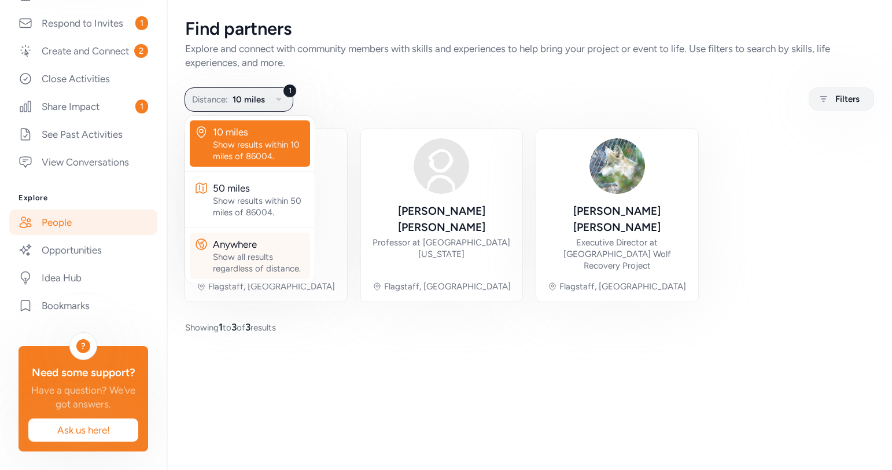
click at [258, 259] on div "Show all results regardless of distance." at bounding box center [259, 262] width 93 height 23
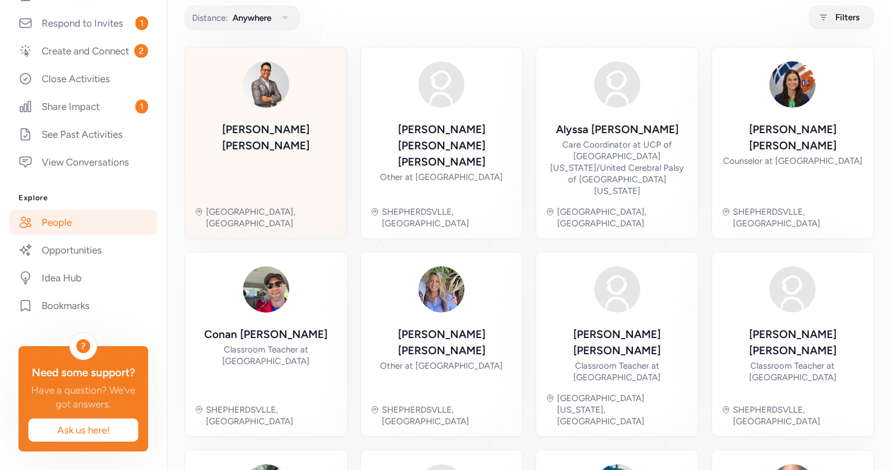
scroll to position [19, 0]
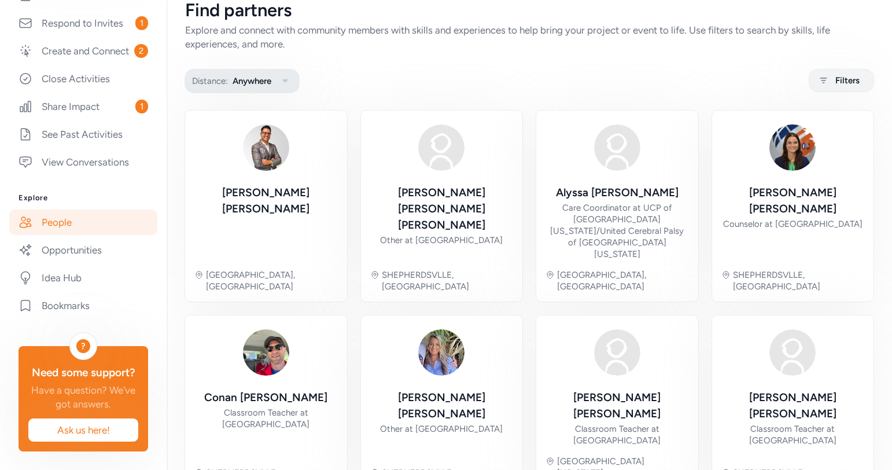
click at [297, 76] on button "Distance: Anywhere" at bounding box center [242, 81] width 115 height 24
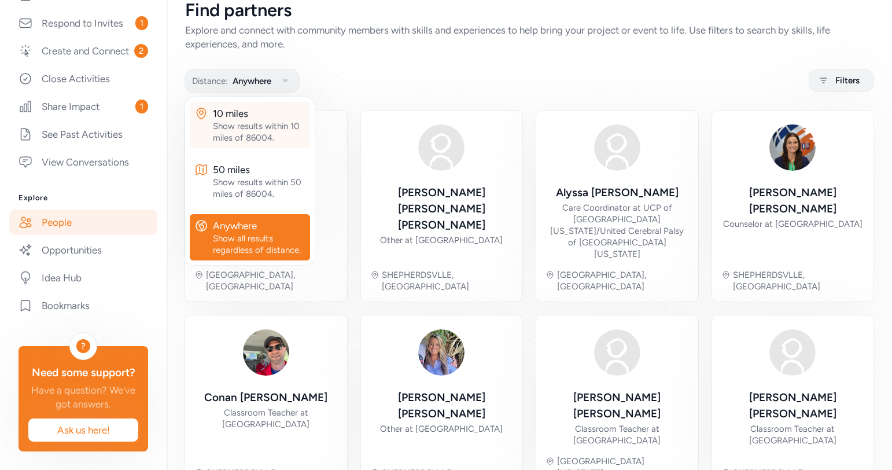
click at [272, 133] on div "Show results within 10 miles of 86004." at bounding box center [259, 131] width 93 height 23
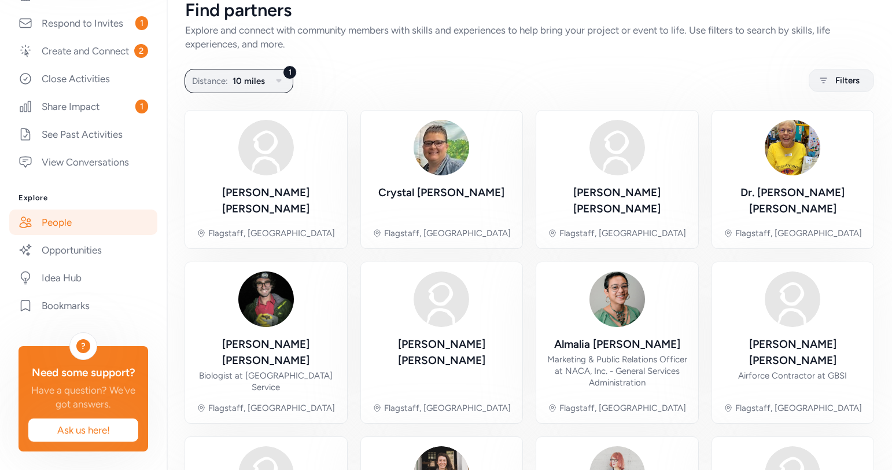
click at [269, 65] on div "Find partners Explore and connect with community members with skills and experi…" at bounding box center [530, 390] width 726 height 819
click at [269, 74] on button "1 Distance: 10 miles" at bounding box center [239, 81] width 109 height 24
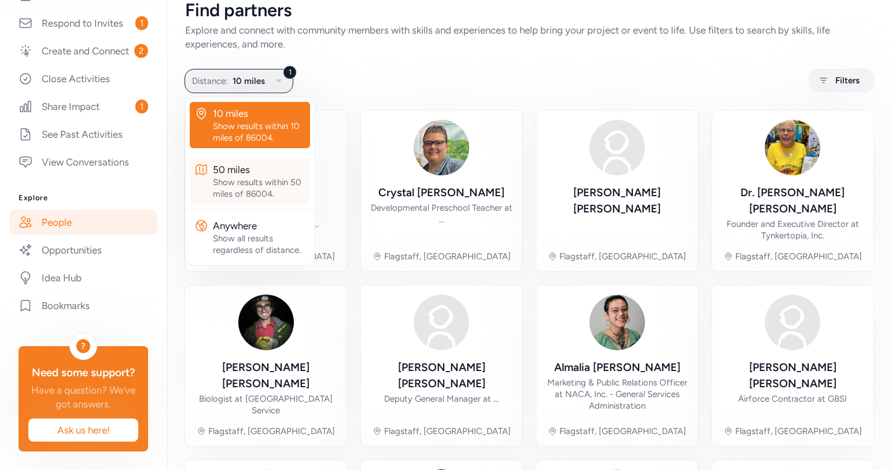
click at [254, 182] on div "Show results within 50 miles of 86004." at bounding box center [259, 188] width 93 height 23
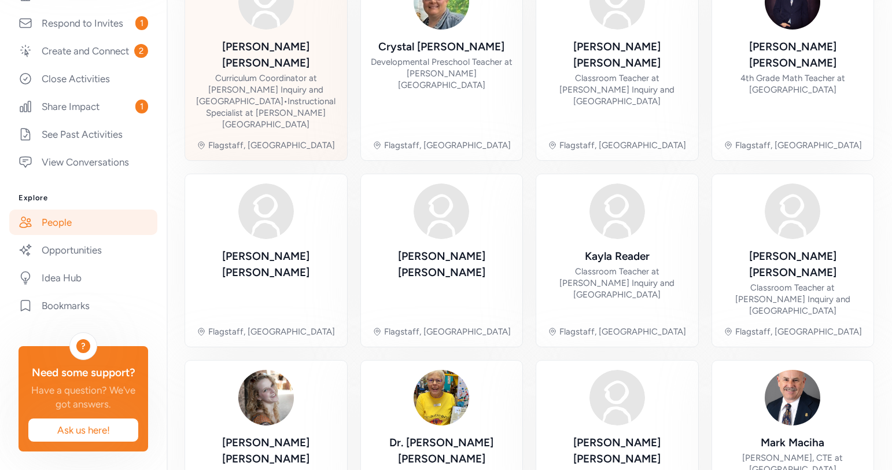
scroll to position [396, 0]
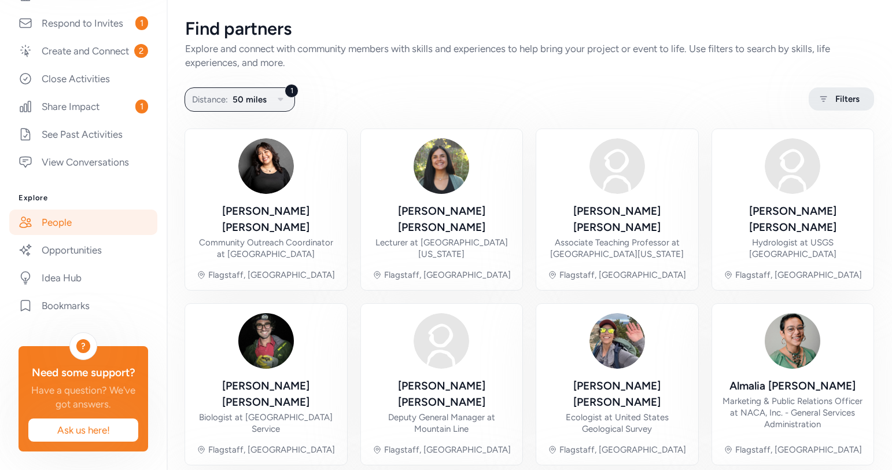
click at [840, 96] on span "Filters" at bounding box center [848, 99] width 24 height 14
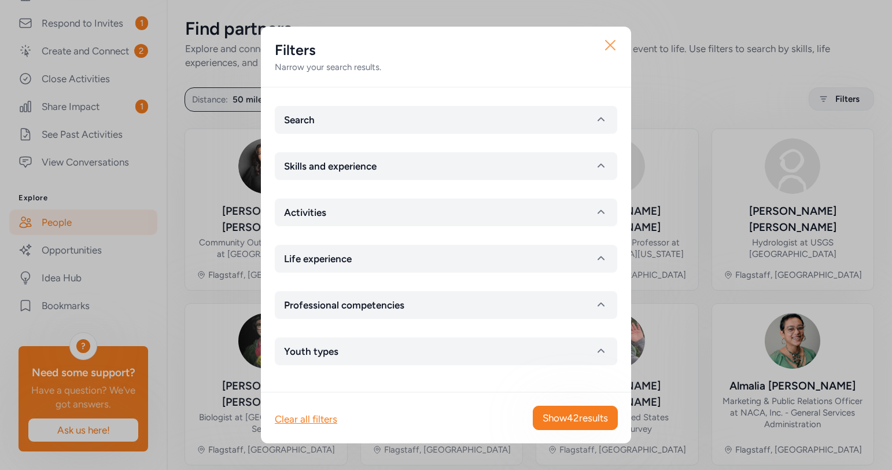
click at [609, 40] on icon "button" at bounding box center [610, 45] width 19 height 19
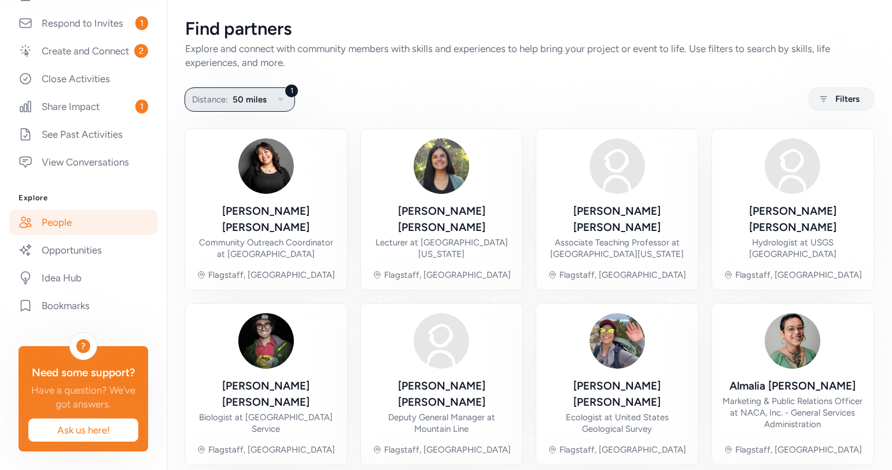
click at [259, 101] on span "50 miles" at bounding box center [250, 100] width 34 height 14
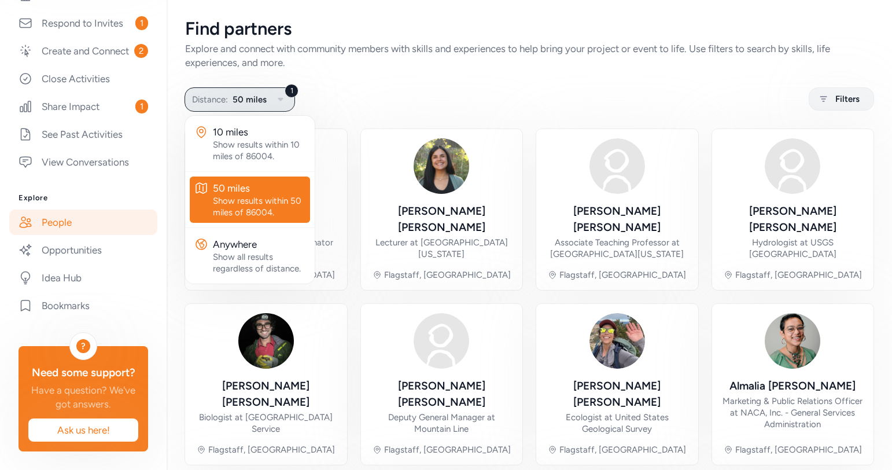
click at [259, 101] on span "50 miles" at bounding box center [250, 100] width 34 height 14
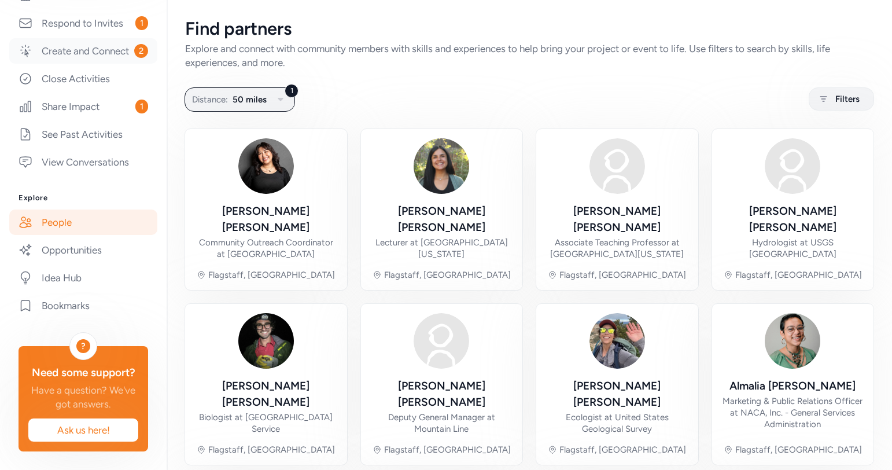
click at [115, 53] on link "Create and Connect 2" at bounding box center [83, 50] width 148 height 25
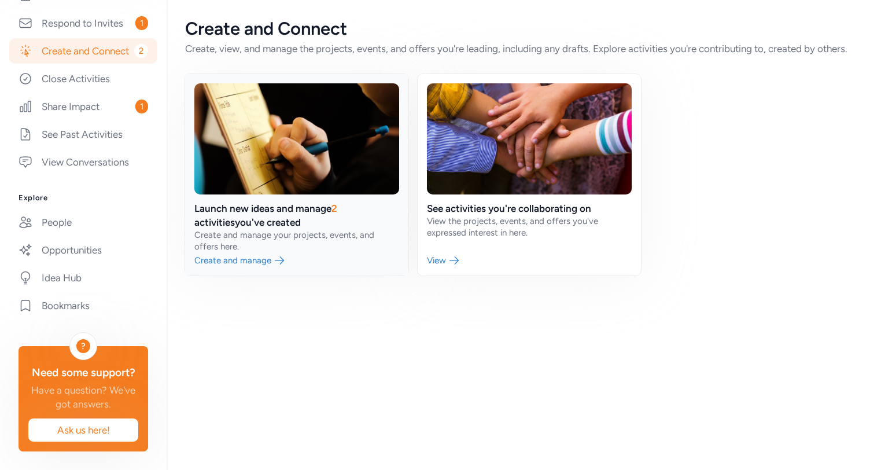
click at [355, 224] on link at bounding box center [296, 174] width 223 height 201
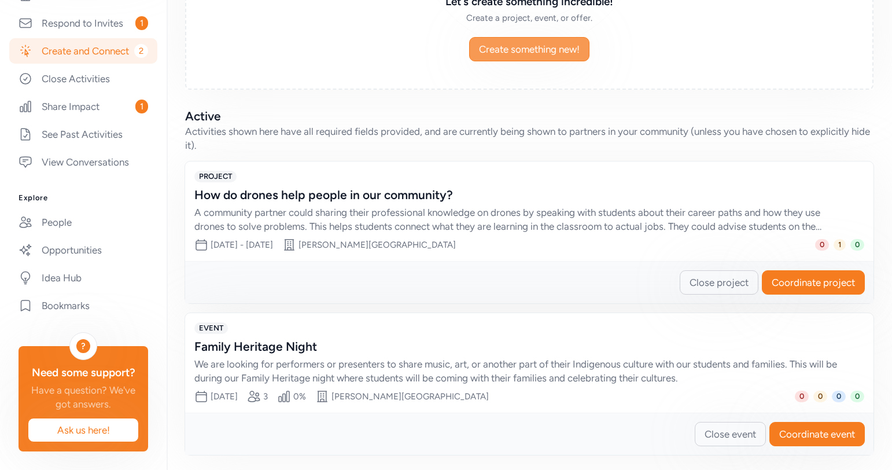
scroll to position [215, 0]
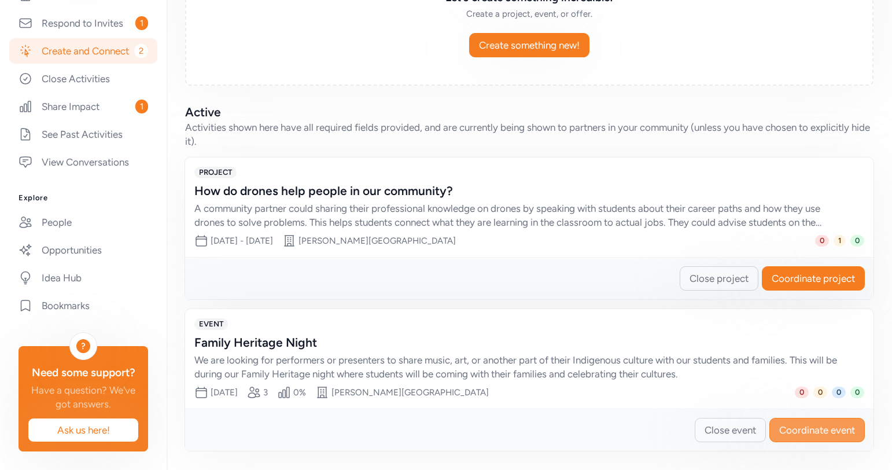
click at [797, 434] on span "Coordinate event" at bounding box center [818, 430] width 76 height 14
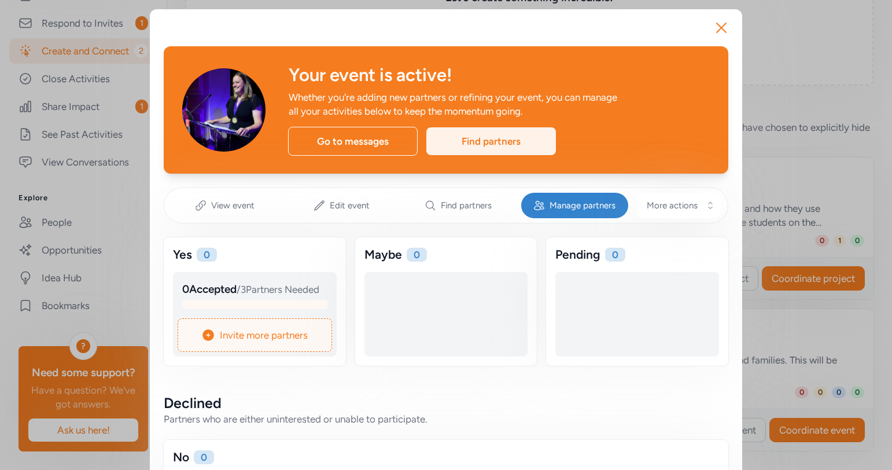
click at [454, 135] on div "Find partners" at bounding box center [492, 141] width 130 height 28
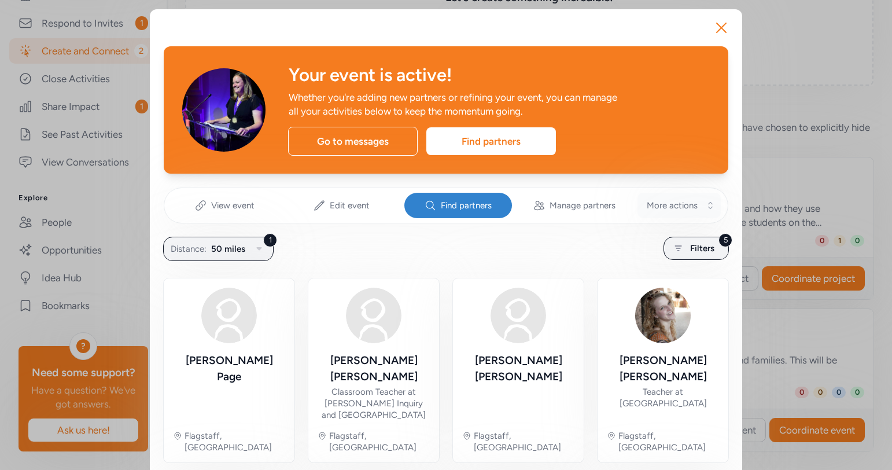
click at [649, 214] on button "More actions" at bounding box center [679, 205] width 83 height 25
click at [595, 210] on span "Manage partners" at bounding box center [583, 206] width 66 height 12
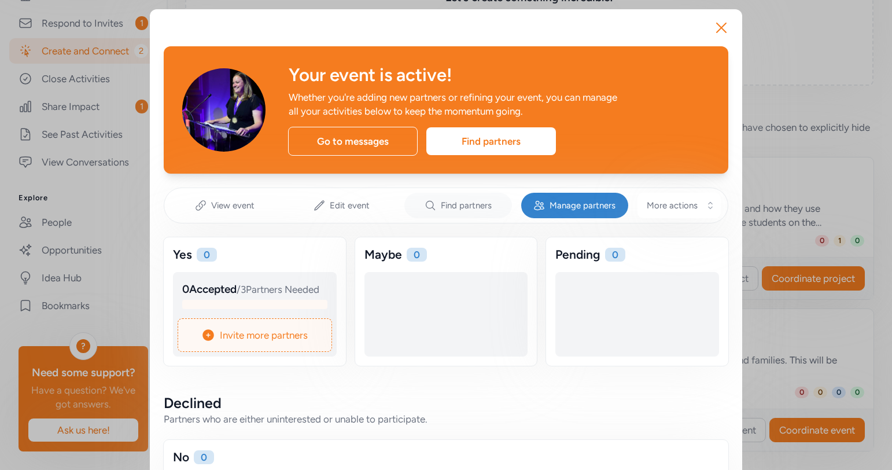
click at [479, 207] on span "Find partners" at bounding box center [466, 206] width 51 height 12
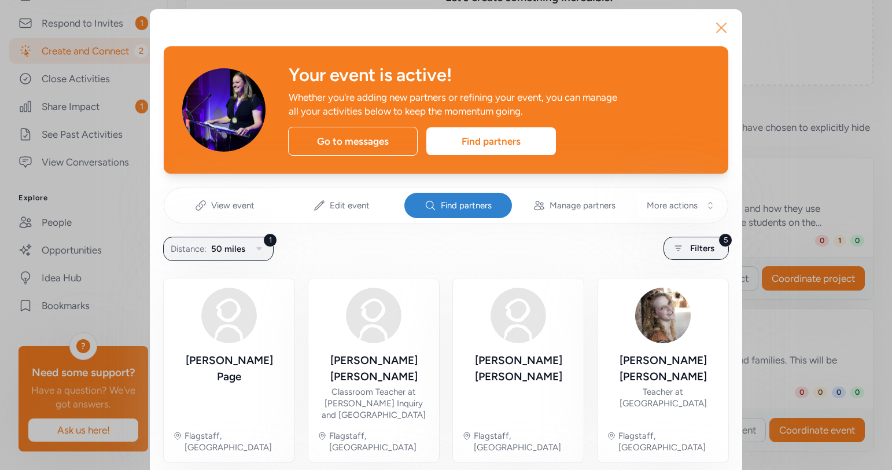
click at [723, 32] on icon "button" at bounding box center [721, 28] width 19 height 19
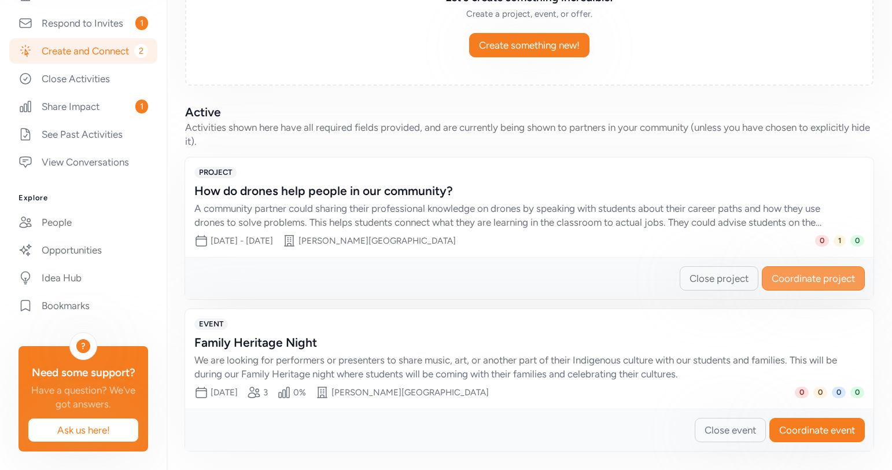
click at [805, 274] on span "Coordinate project" at bounding box center [813, 278] width 83 height 14
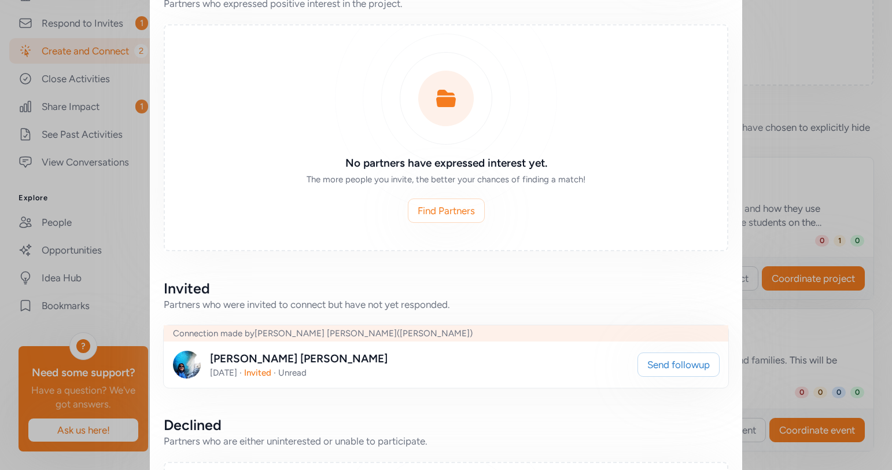
scroll to position [382, 0]
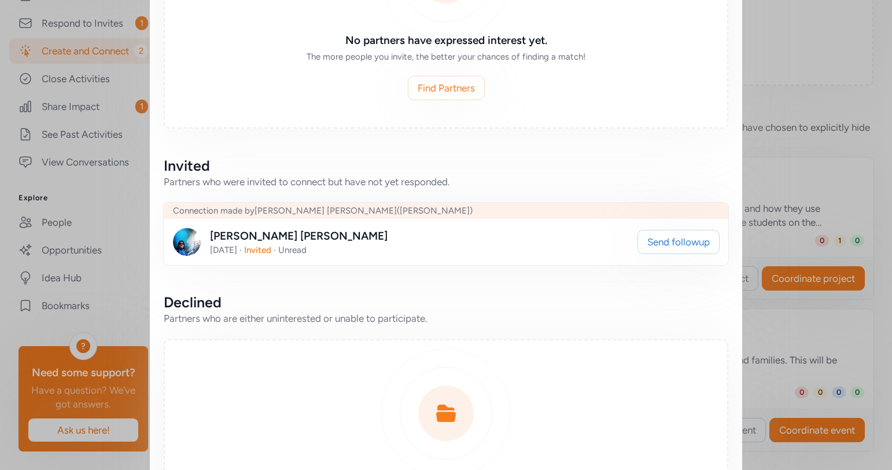
click at [275, 240] on div "[PERSON_NAME]" at bounding box center [299, 236] width 178 height 16
drag, startPoint x: 346, startPoint y: 241, endPoint x: 212, endPoint y: 240, distance: 133.7
click at [212, 240] on div "[PERSON_NAME] [DATE] · Invited · Unread" at bounding box center [401, 242] width 456 height 28
copy div "[PERSON_NAME]"
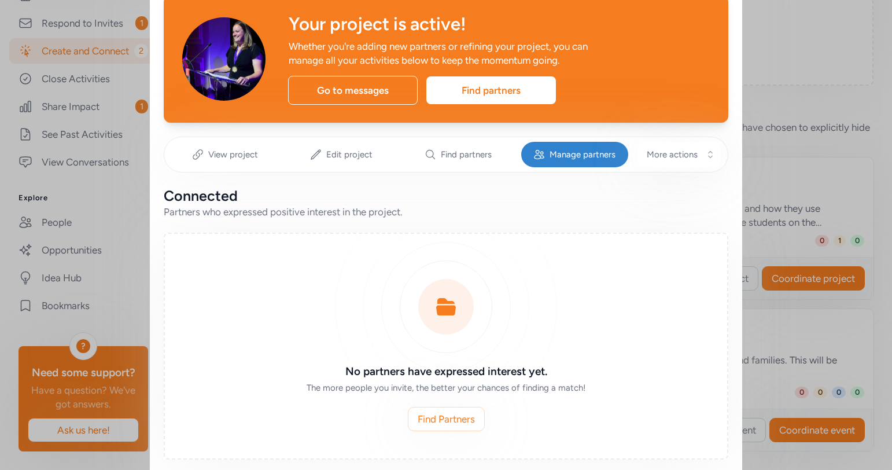
scroll to position [0, 0]
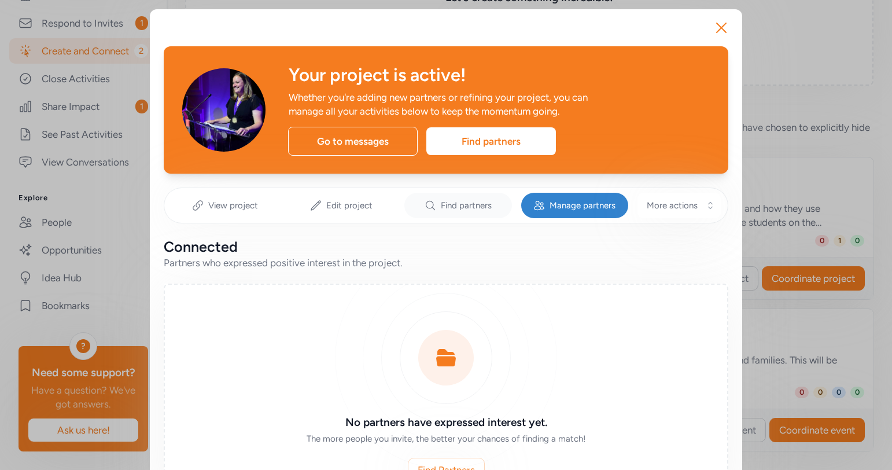
click at [454, 204] on span "Find partners" at bounding box center [466, 206] width 51 height 12
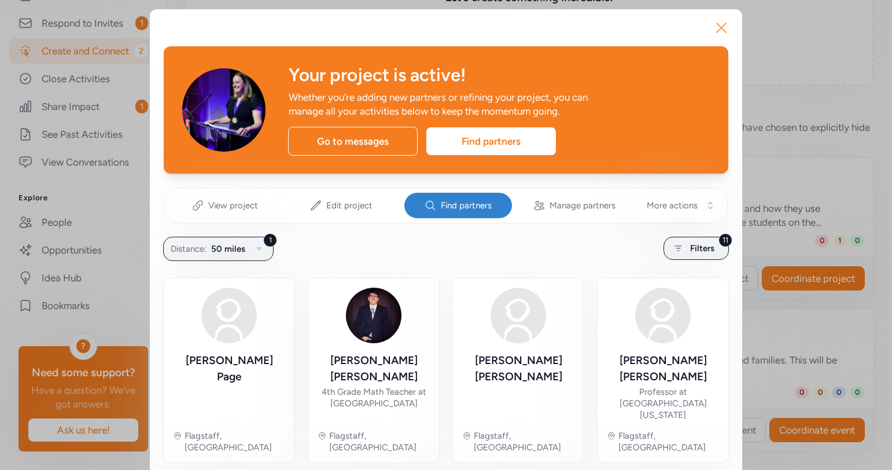
click at [723, 30] on icon "button" at bounding box center [721, 28] width 19 height 19
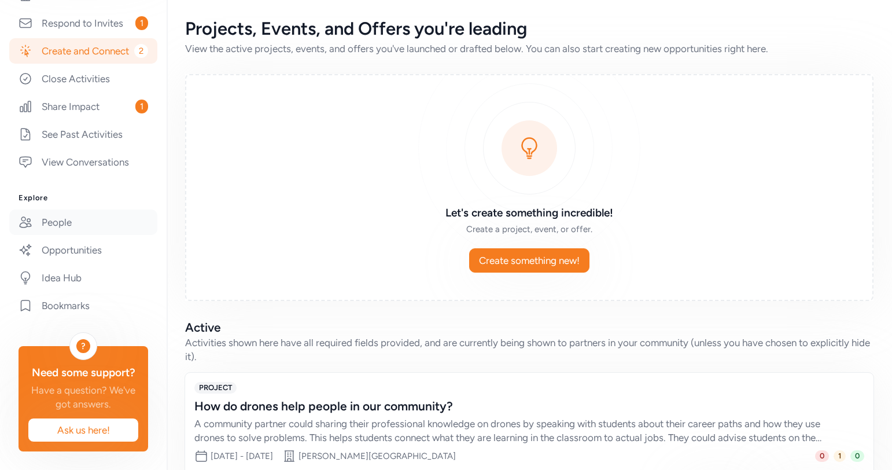
click at [76, 229] on link "People" at bounding box center [83, 222] width 148 height 25
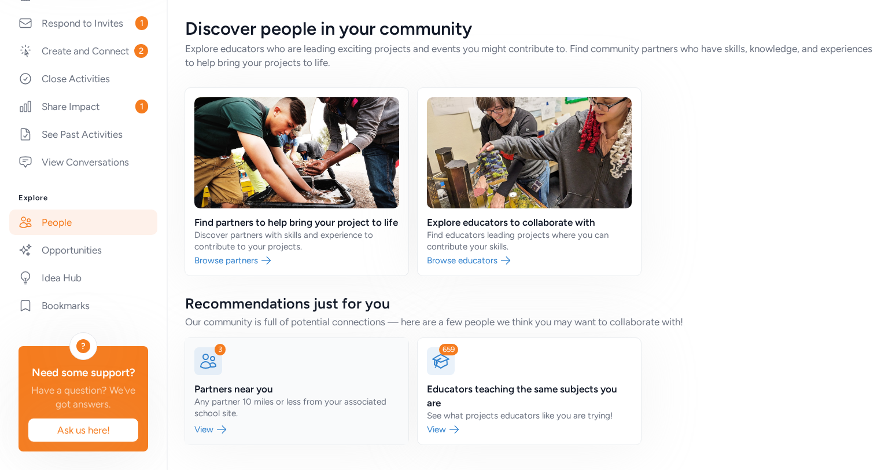
click at [219, 380] on link at bounding box center [296, 391] width 223 height 106
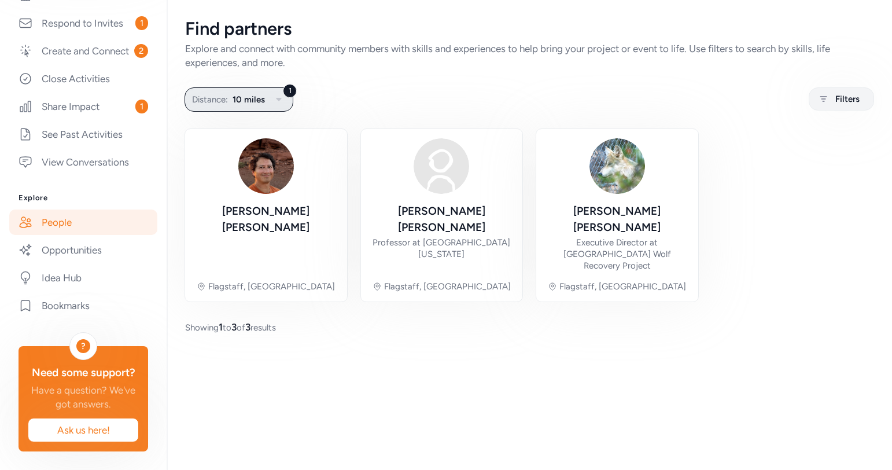
click at [275, 105] on icon "button" at bounding box center [279, 100] width 14 height 14
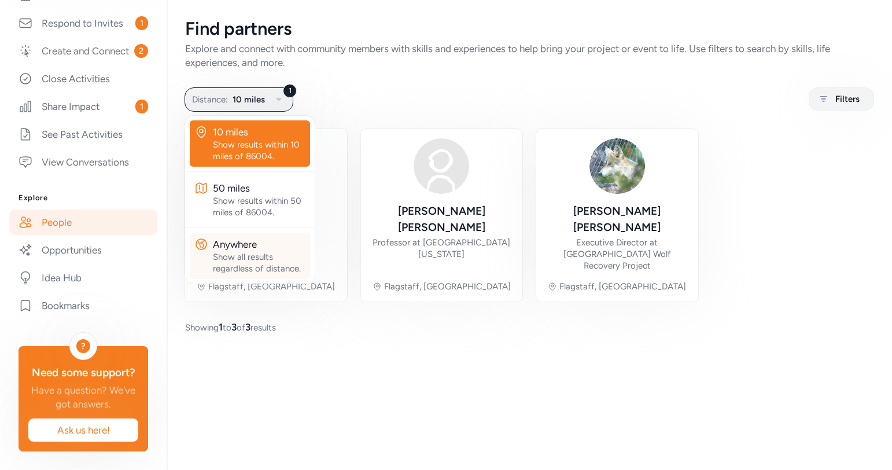
click at [258, 269] on div "Show all results regardless of distance." at bounding box center [259, 262] width 93 height 23
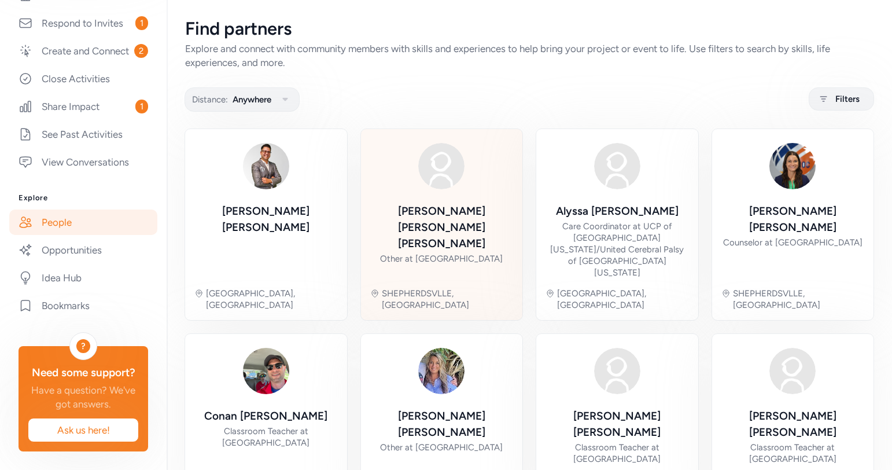
scroll to position [3, 0]
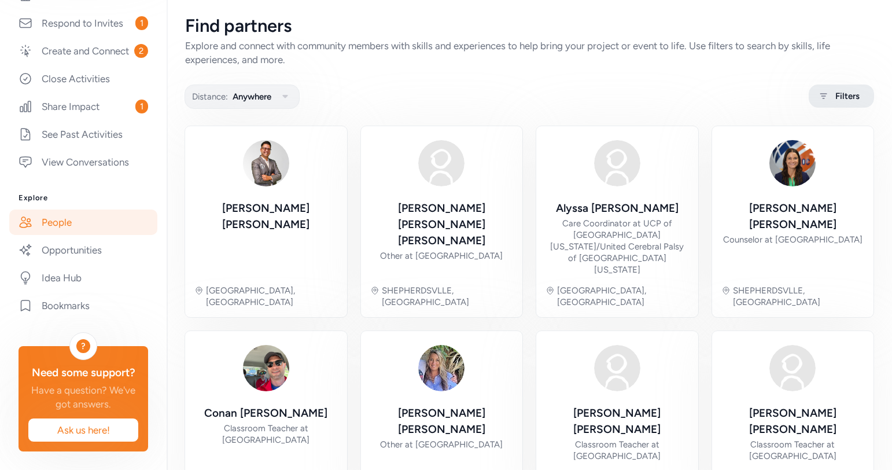
click at [832, 103] on div "Filters" at bounding box center [841, 96] width 65 height 23
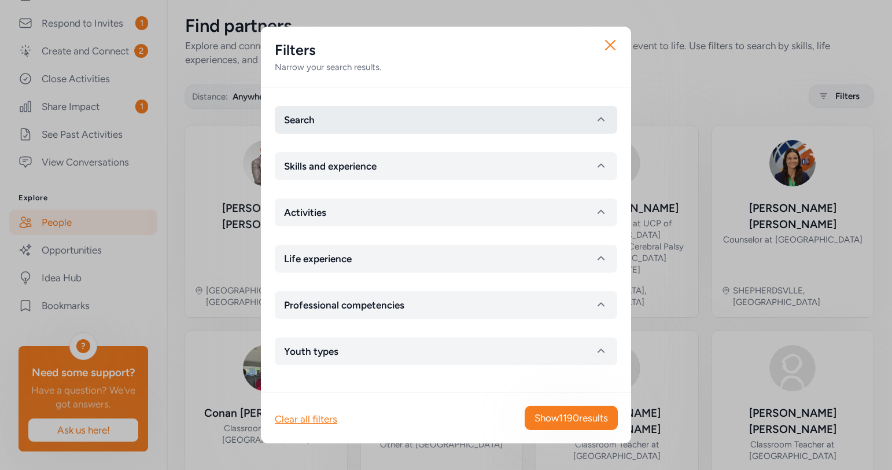
click at [421, 119] on button "Search" at bounding box center [446, 120] width 343 height 28
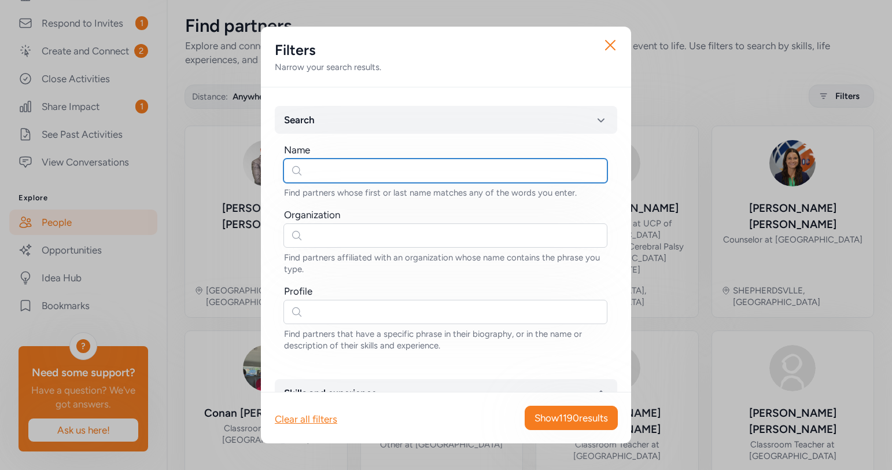
click at [394, 168] on input "text" at bounding box center [446, 171] width 324 height 24
paste input "[PERSON_NAME]"
type input "[PERSON_NAME]"
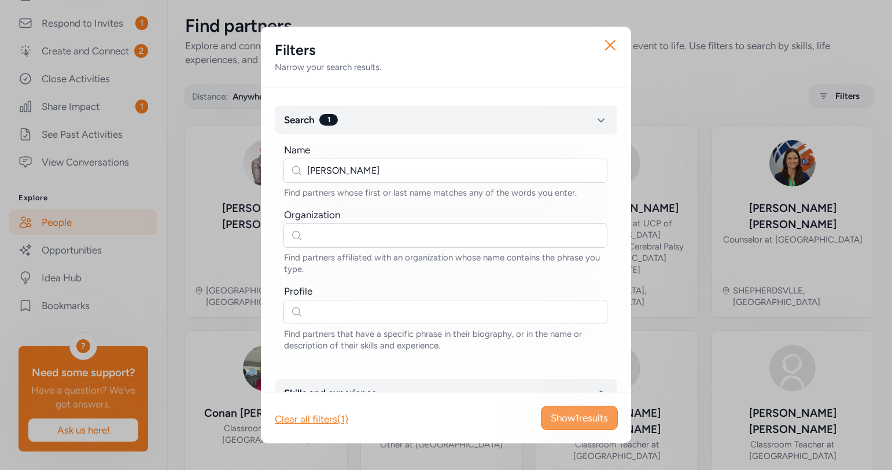
click at [561, 423] on span "Show 1 results" at bounding box center [579, 418] width 57 height 14
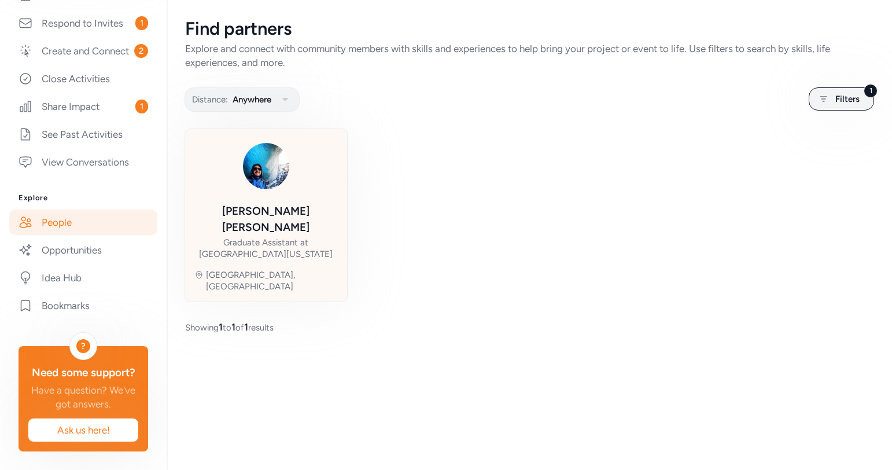
click at [268, 195] on div "[PERSON_NAME] Graduate Assistant at [GEOGRAPHIC_DATA][US_STATE] [GEOGRAPHIC_DAT…" at bounding box center [266, 215] width 144 height 154
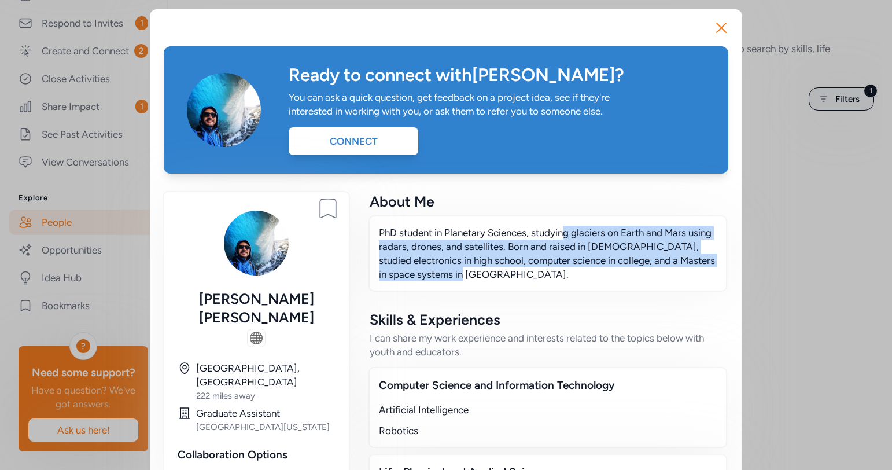
drag, startPoint x: 565, startPoint y: 230, endPoint x: 629, endPoint y: 277, distance: 79.5
click at [629, 277] on p "PhD student in Planetary Sciences, studying glaciers on Earth and Mars using ra…" at bounding box center [548, 254] width 338 height 56
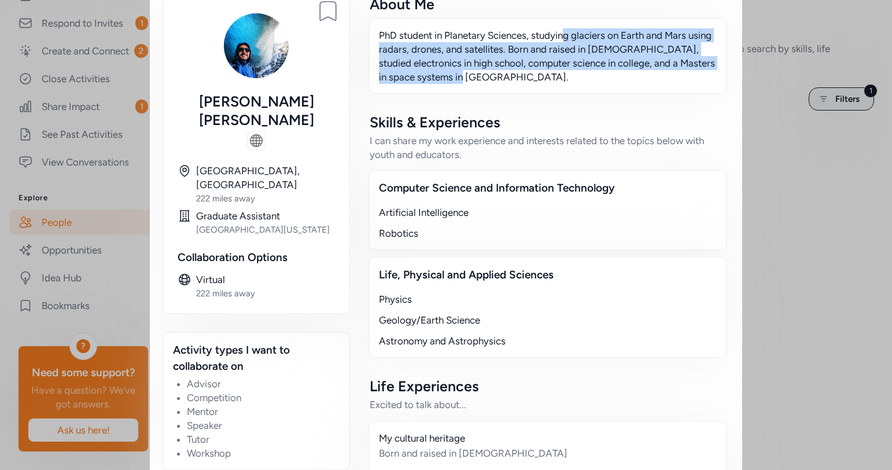
scroll to position [204, 0]
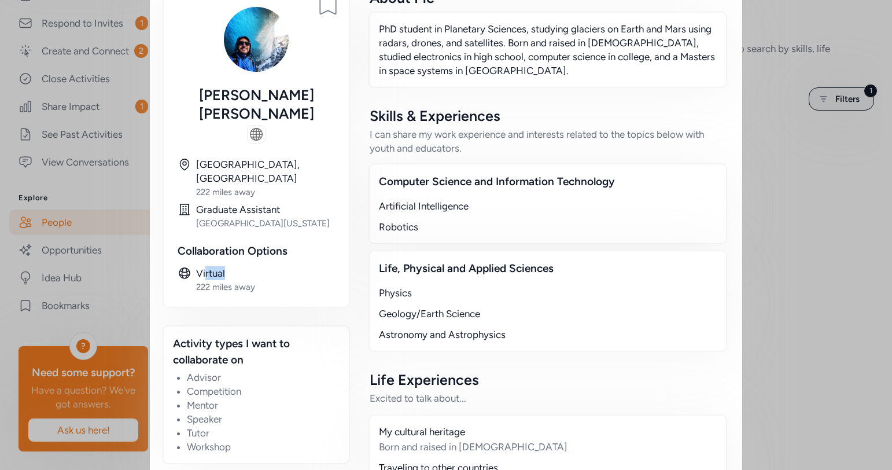
drag, startPoint x: 226, startPoint y: 260, endPoint x: 205, endPoint y: 258, distance: 21.0
click at [205, 266] on div "Virtual" at bounding box center [265, 273] width 139 height 14
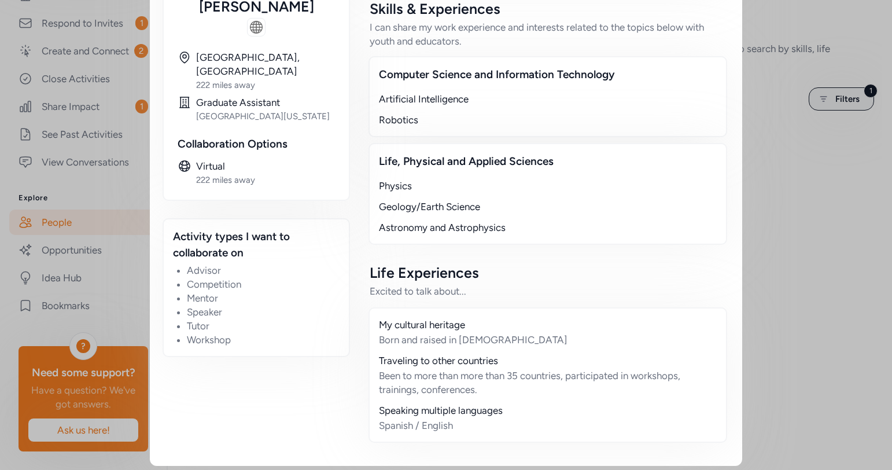
scroll to position [316, 0]
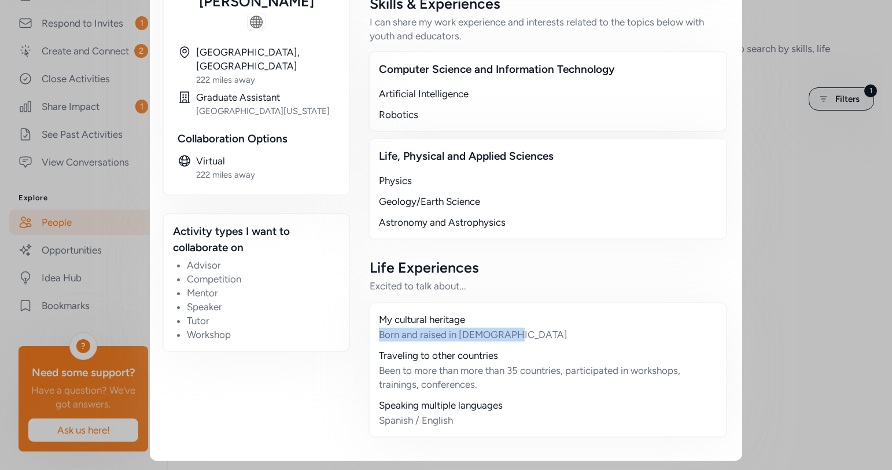
drag, startPoint x: 512, startPoint y: 337, endPoint x: 370, endPoint y: 335, distance: 141.2
click at [370, 335] on div "My cultural heritage Born and raised in [DEMOGRAPHIC_DATA] Traveling to other c…" at bounding box center [548, 369] width 359 height 135
click at [412, 365] on div "Been to more than more than 35 countries, participated in workshops, trainings,…" at bounding box center [548, 377] width 338 height 28
click at [449, 402] on div "Speaking multiple languages" at bounding box center [548, 405] width 338 height 14
drag, startPoint x: 487, startPoint y: 392, endPoint x: 439, endPoint y: 385, distance: 49.1
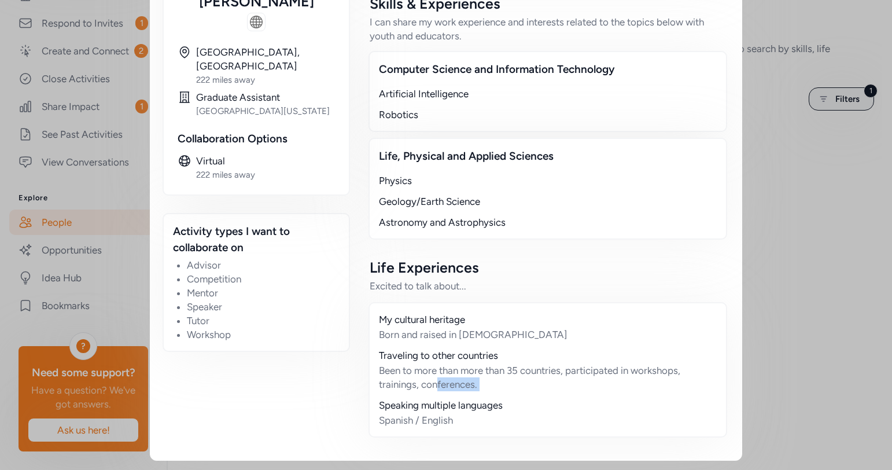
click at [439, 385] on div "My cultural heritage Born and raised in [DEMOGRAPHIC_DATA] Traveling to other c…" at bounding box center [548, 369] width 359 height 135
click at [412, 426] on div "Spanish / English" at bounding box center [548, 420] width 338 height 14
click at [455, 357] on div "Traveling to other countries" at bounding box center [548, 355] width 338 height 14
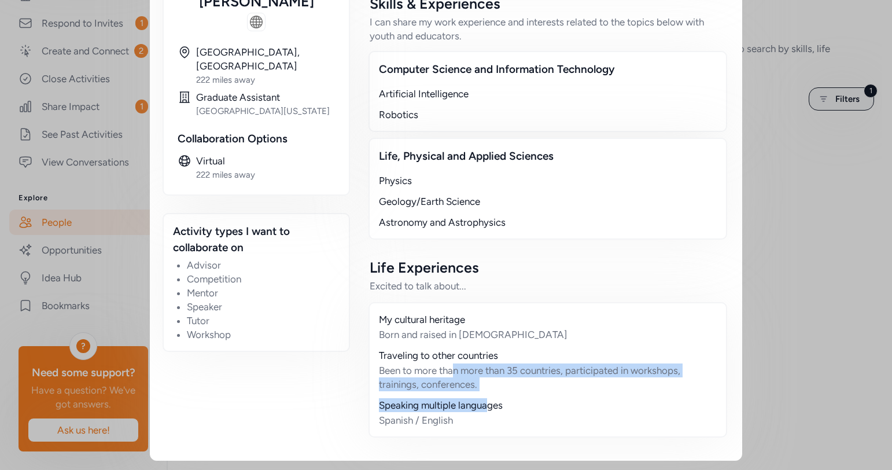
drag, startPoint x: 455, startPoint y: 374, endPoint x: 486, endPoint y: 403, distance: 41.8
click at [486, 403] on div "My cultural heritage Born and raised in [DEMOGRAPHIC_DATA] Traveling to other c…" at bounding box center [548, 369] width 359 height 135
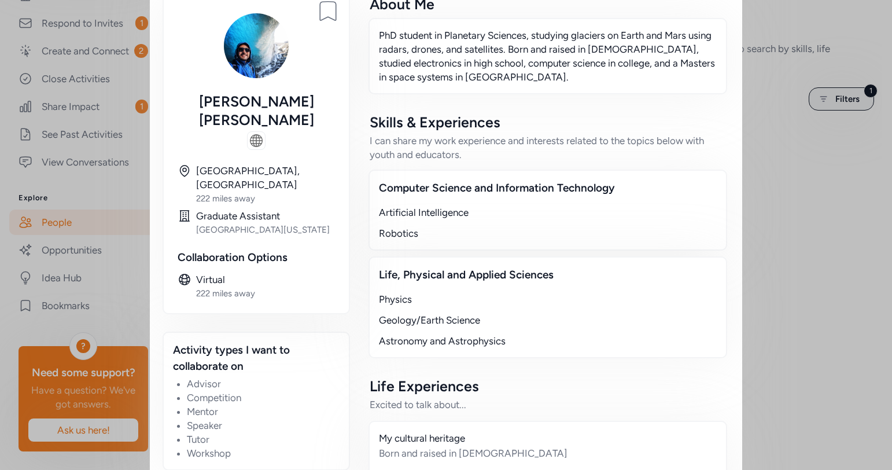
scroll to position [0, 0]
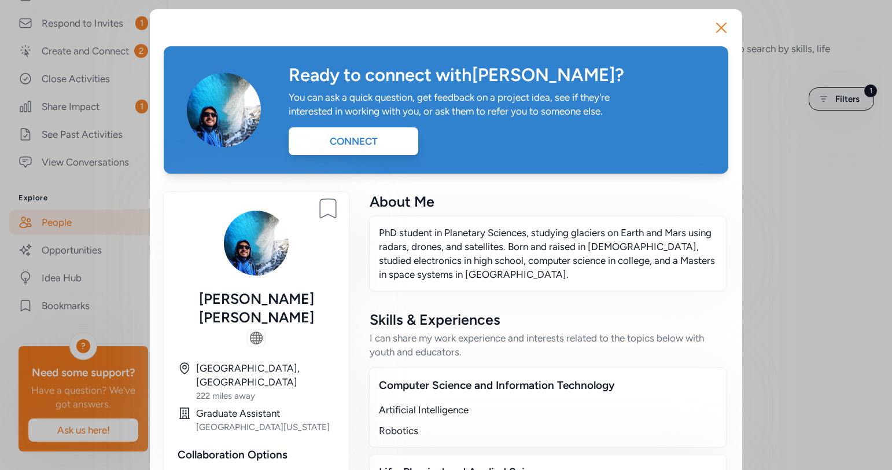
click at [374, 241] on div "PhD student in Planetary Sciences, studying glaciers on Earth and Mars using ra…" at bounding box center [548, 253] width 359 height 76
drag, startPoint x: 374, startPoint y: 241, endPoint x: 357, endPoint y: 247, distance: 18.3
click at [373, 241] on div "PhD student in Planetary Sciences, studying glaciers on Earth and Mars using ra…" at bounding box center [548, 253] width 359 height 76
drag, startPoint x: 357, startPoint y: 247, endPoint x: 324, endPoint y: 248, distance: 33.0
click at [324, 248] on div "Bookmark person [PERSON_NAME] [GEOGRAPHIC_DATA], [GEOGRAPHIC_DATA] 222 miles aw…" at bounding box center [446, 477] width 565 height 571
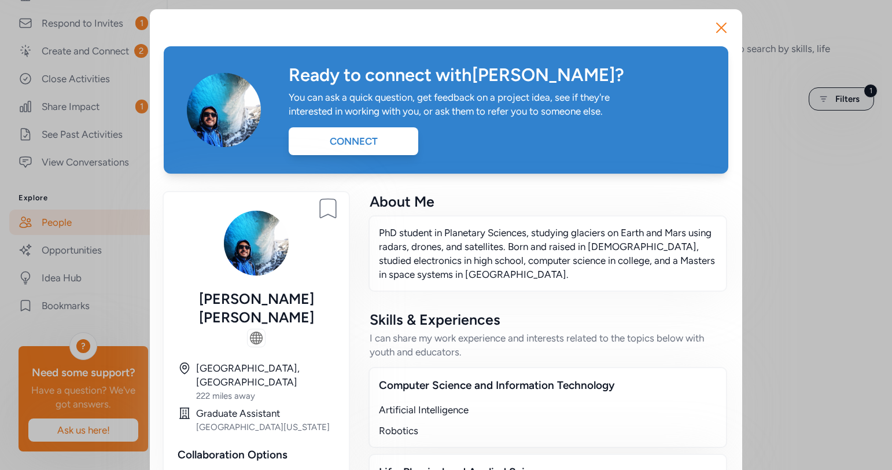
click at [324, 248] on div at bounding box center [256, 243] width 157 height 74
click at [322, 248] on div at bounding box center [256, 243] width 157 height 74
click at [340, 260] on div "Bookmark person [PERSON_NAME] [GEOGRAPHIC_DATA], [GEOGRAPHIC_DATA] 222 miles aw…" at bounding box center [257, 351] width 188 height 321
click at [339, 259] on div "Bookmark person [PERSON_NAME] [GEOGRAPHIC_DATA], [GEOGRAPHIC_DATA] 222 miles aw…" at bounding box center [257, 351] width 188 height 321
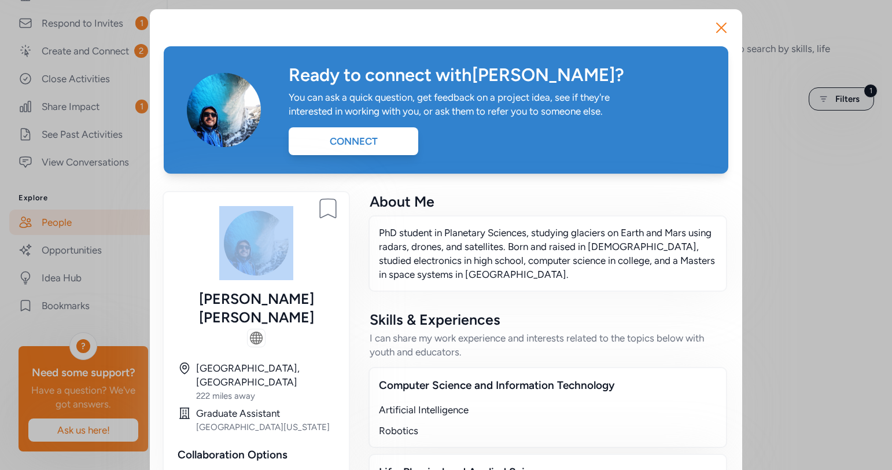
click at [339, 258] on div "Bookmark person [PERSON_NAME] [GEOGRAPHIC_DATA], [GEOGRAPHIC_DATA] 222 miles aw…" at bounding box center [257, 351] width 188 height 321
click at [333, 258] on div "Bookmark person [PERSON_NAME] [GEOGRAPHIC_DATA], [GEOGRAPHIC_DATA] 222 miles aw…" at bounding box center [257, 351] width 188 height 321
click at [214, 127] on img at bounding box center [223, 109] width 83 height 83
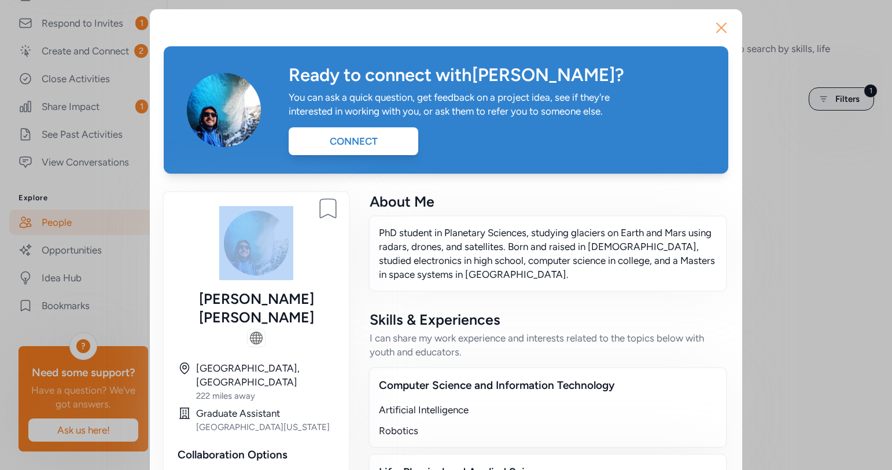
click at [722, 32] on icon "button" at bounding box center [721, 28] width 19 height 19
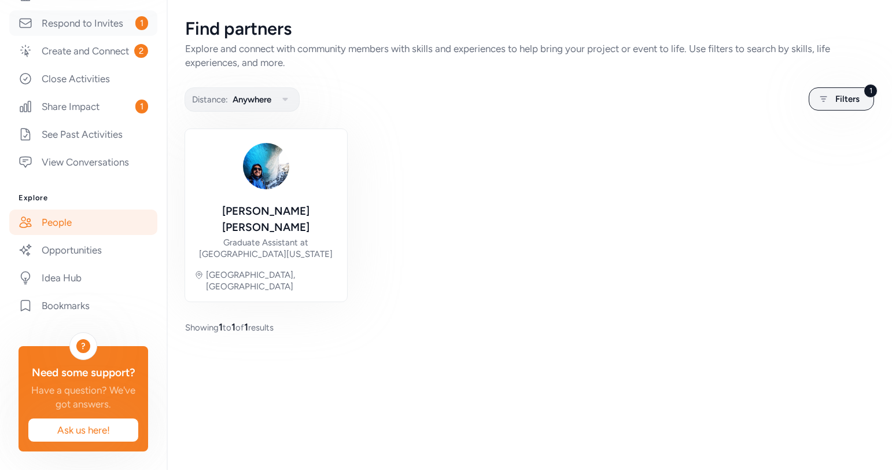
click at [74, 35] on link "Respond to Invites 1" at bounding box center [83, 22] width 148 height 25
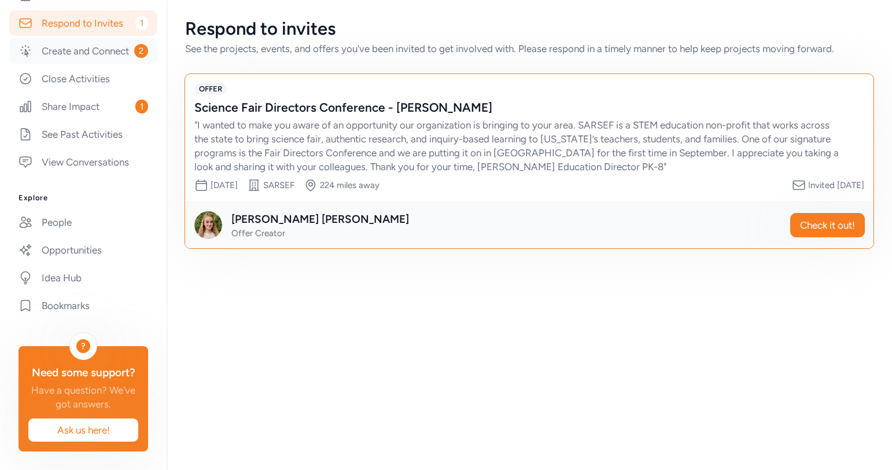
click at [106, 45] on link "Create and Connect 2" at bounding box center [83, 50] width 148 height 25
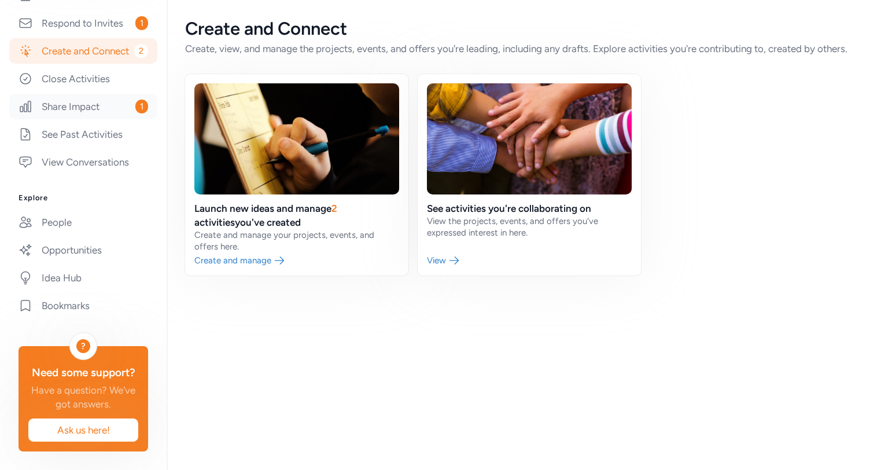
click at [93, 108] on link "Share Impact 1" at bounding box center [83, 106] width 148 height 25
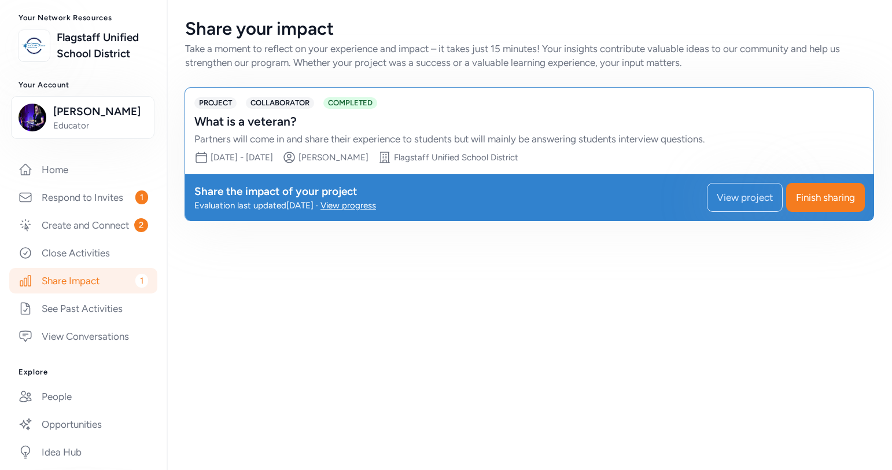
scroll to position [56, 0]
